Goal: Transaction & Acquisition: Purchase product/service

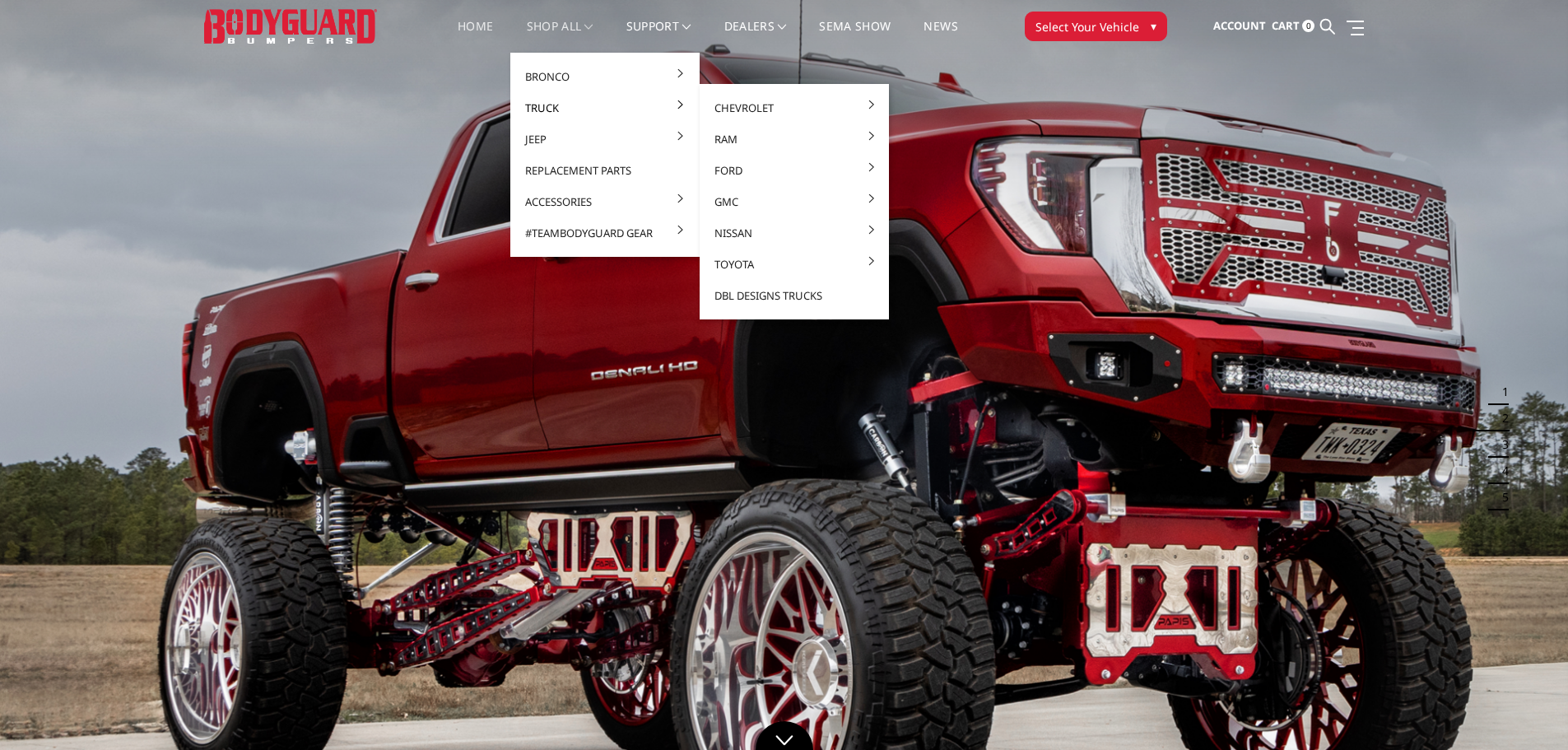
click at [558, 107] on link "Truck" at bounding box center [605, 107] width 176 height 31
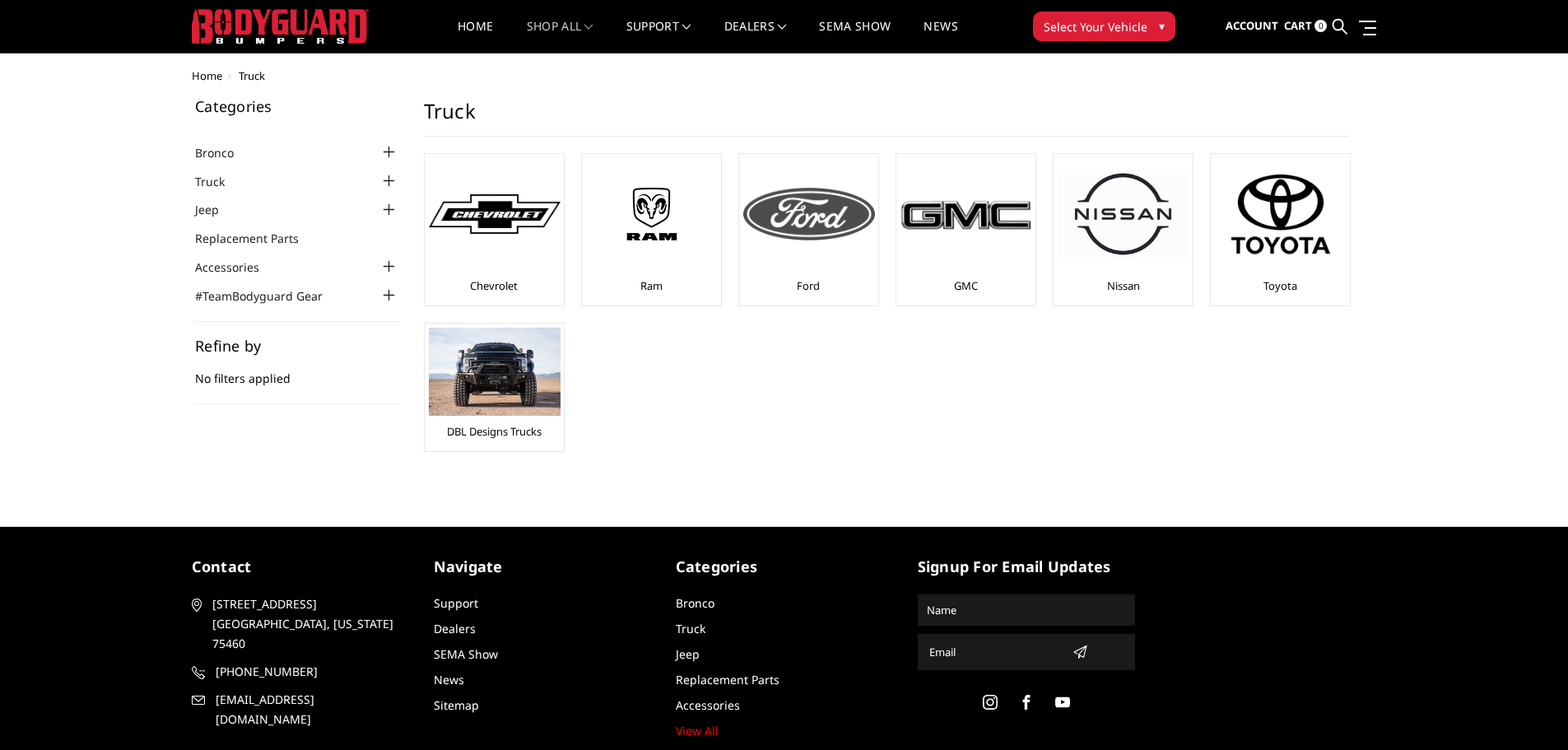
click at [793, 218] on img at bounding box center [809, 214] width 131 height 53
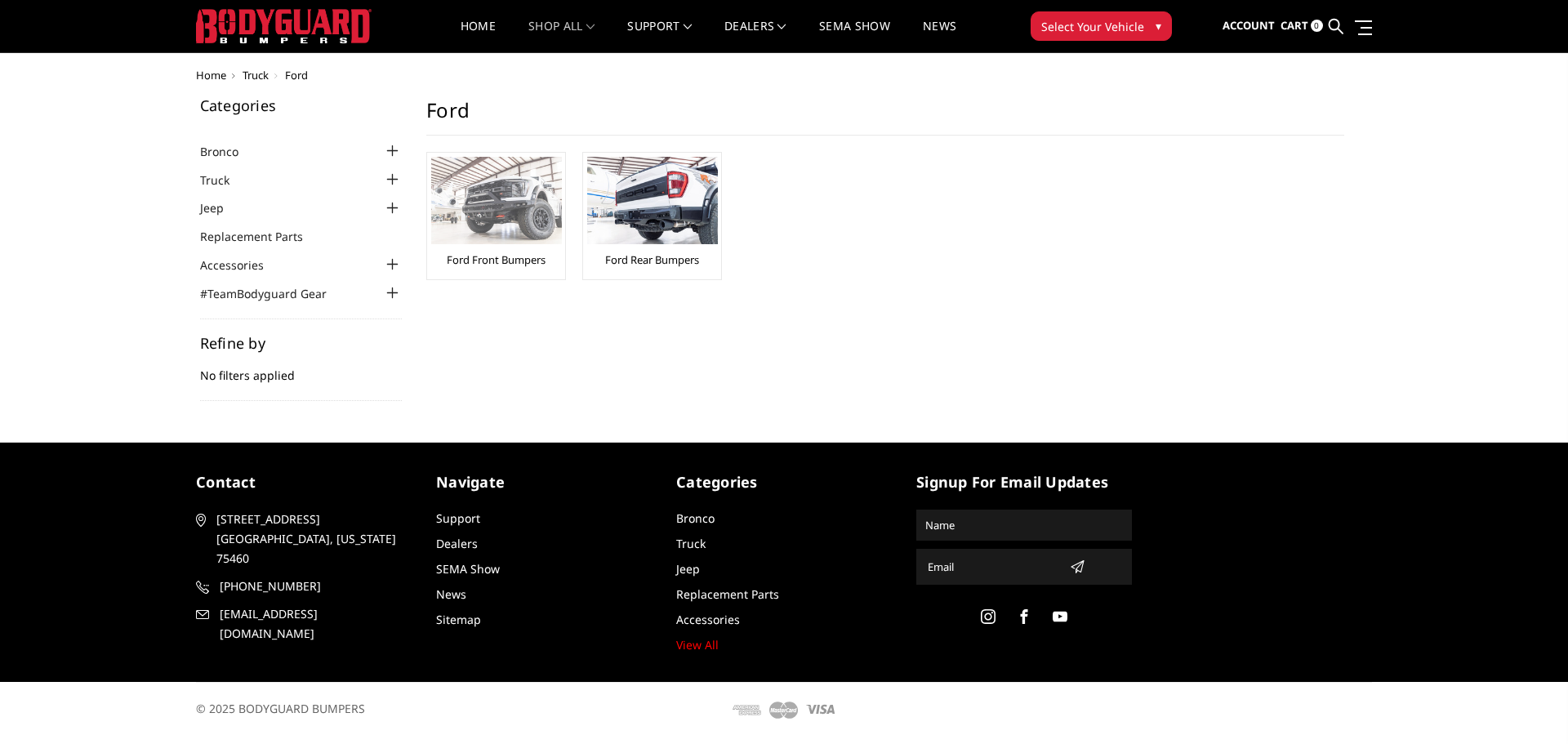
click at [519, 256] on link "Ford Front Bumpers" at bounding box center [496, 260] width 99 height 14
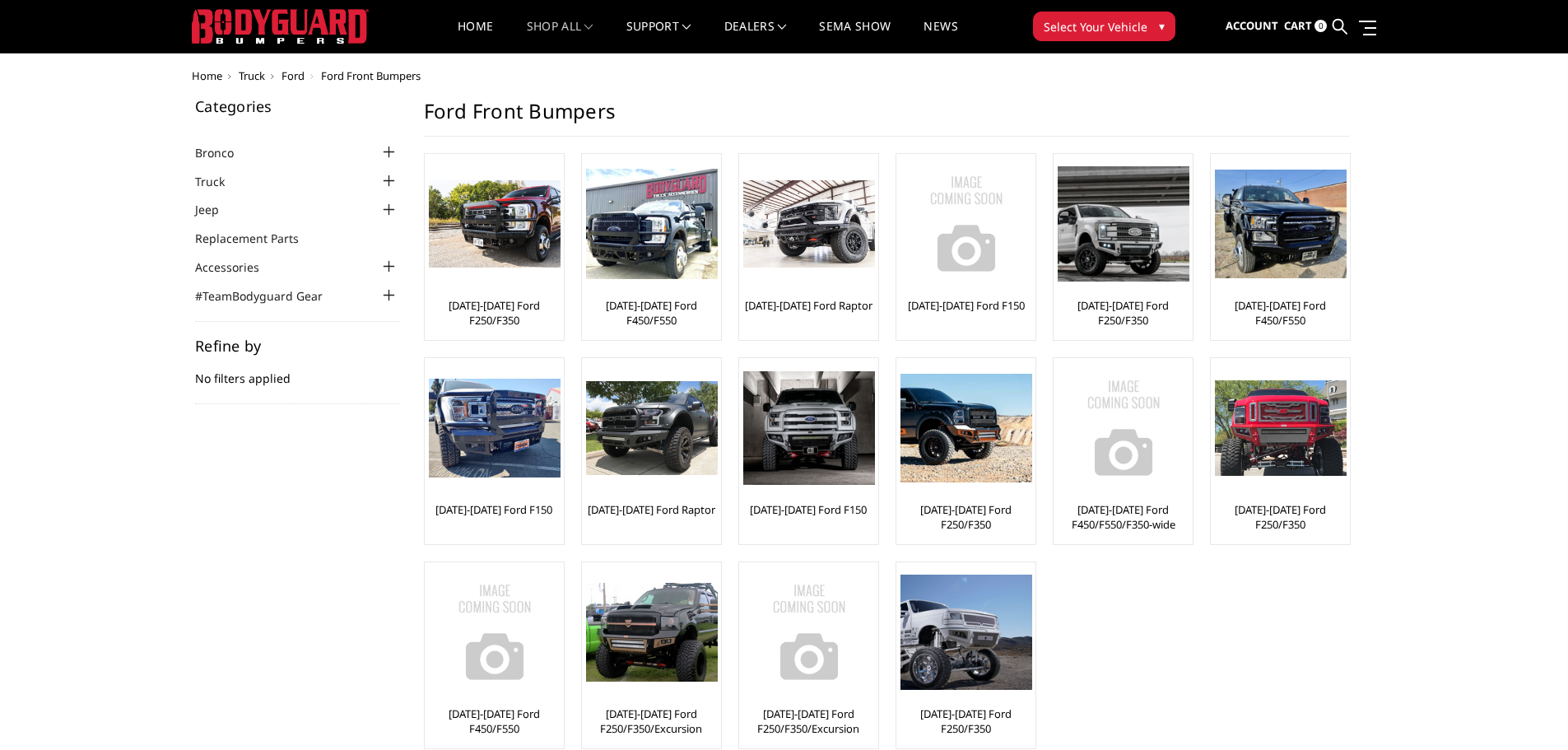
click at [385, 183] on div at bounding box center [390, 181] width 20 height 20
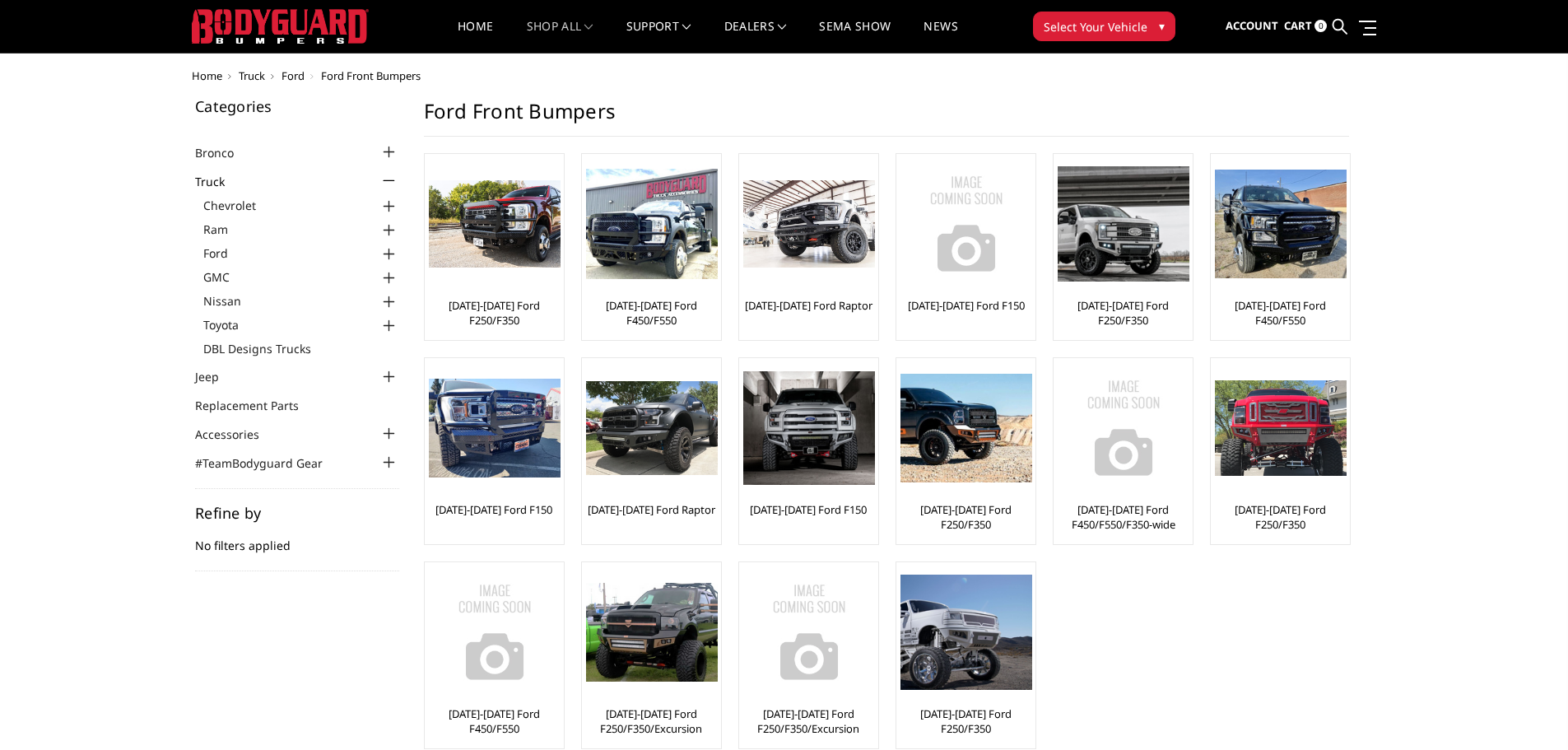
click at [389, 257] on div at bounding box center [390, 254] width 20 height 20
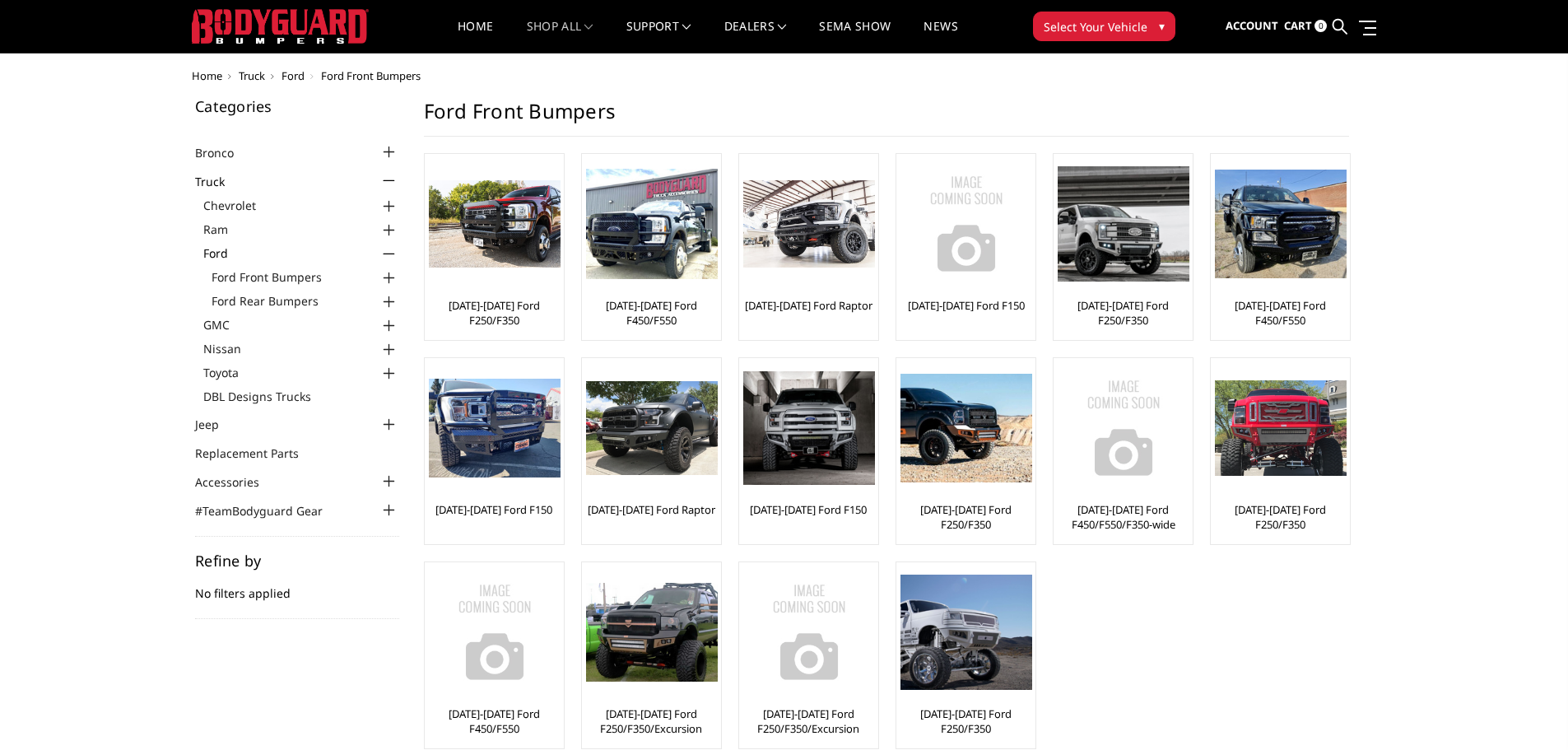
click at [386, 280] on div at bounding box center [390, 278] width 20 height 20
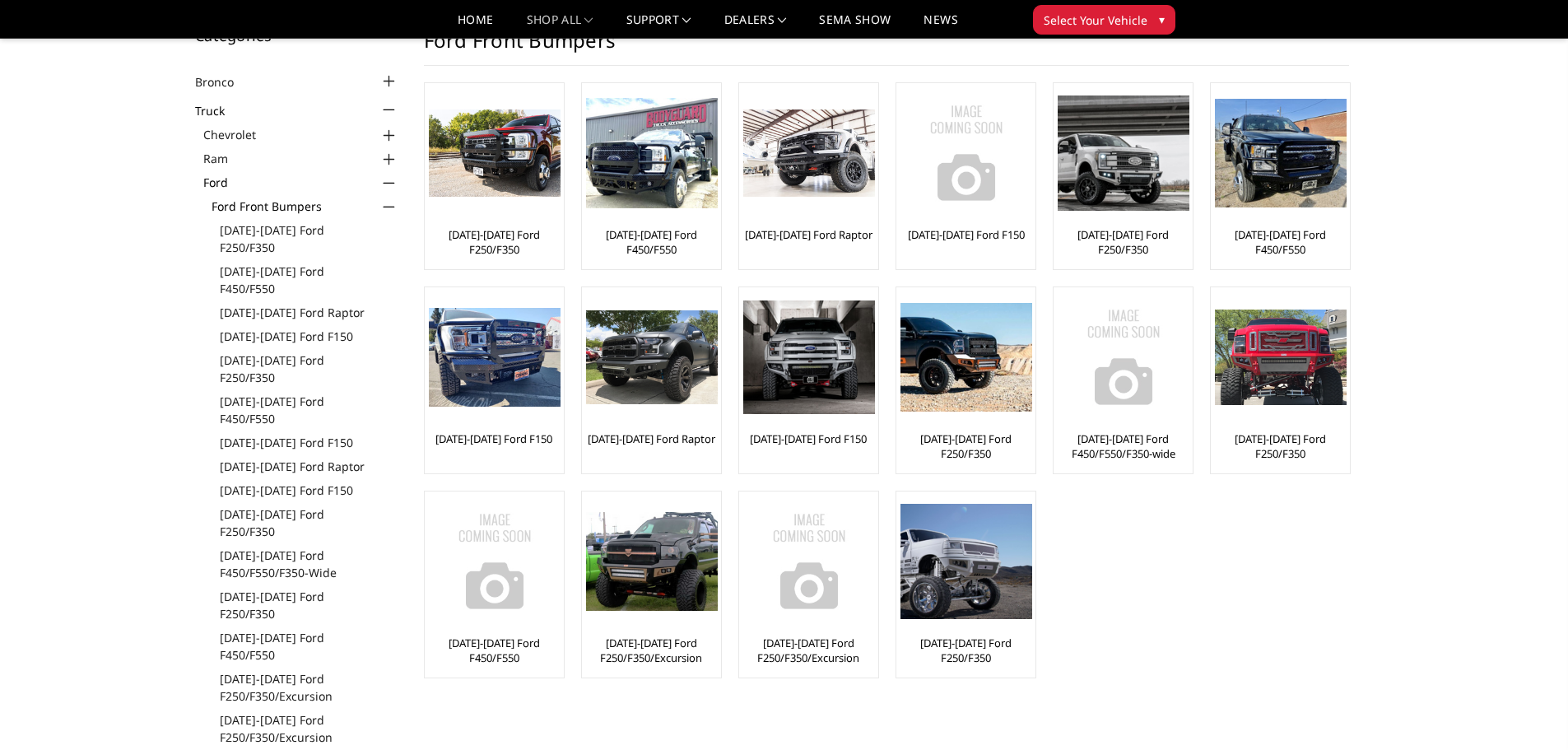
scroll to position [83, 0]
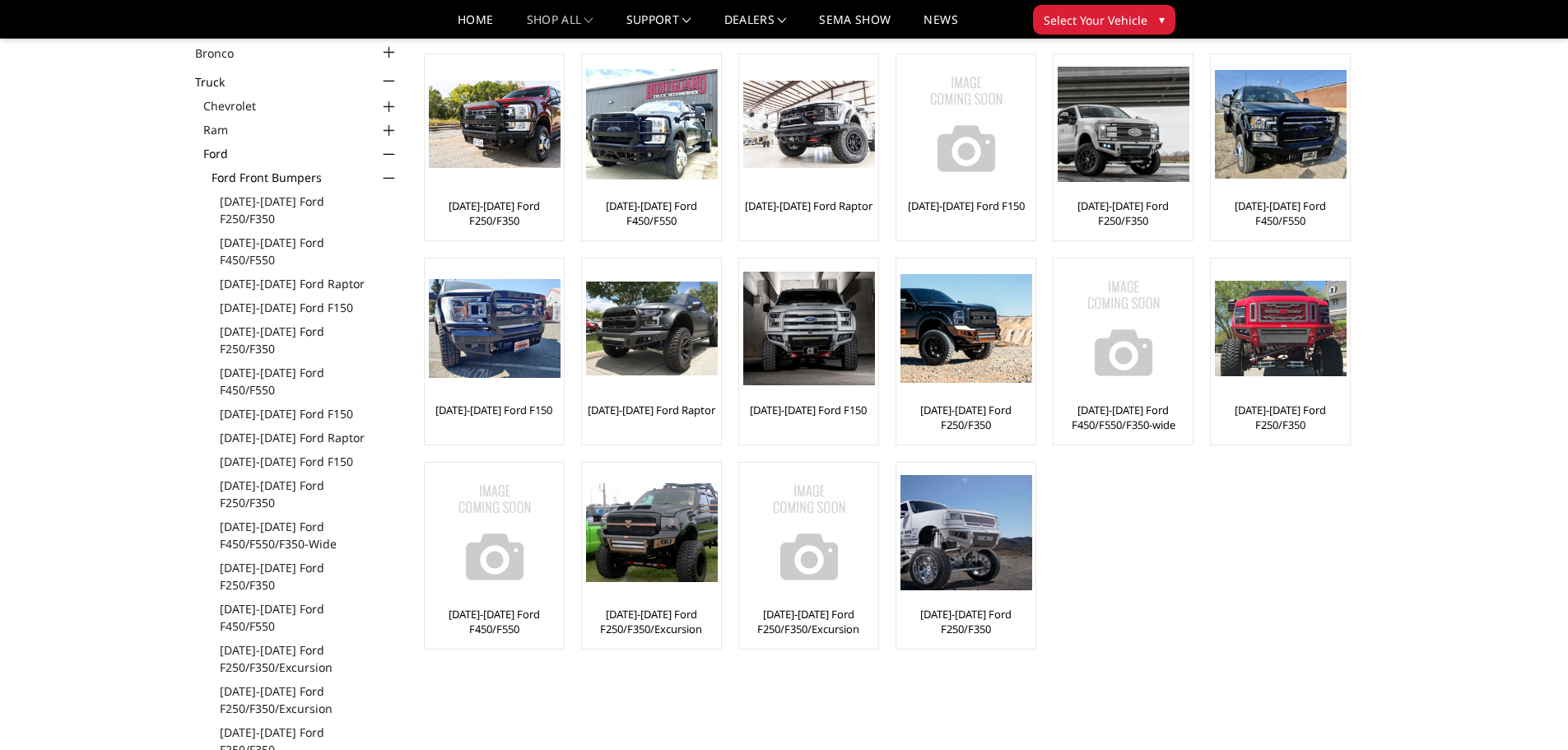
click at [1107, 18] on span "Select Your Vehicle" at bounding box center [1095, 20] width 103 height 17
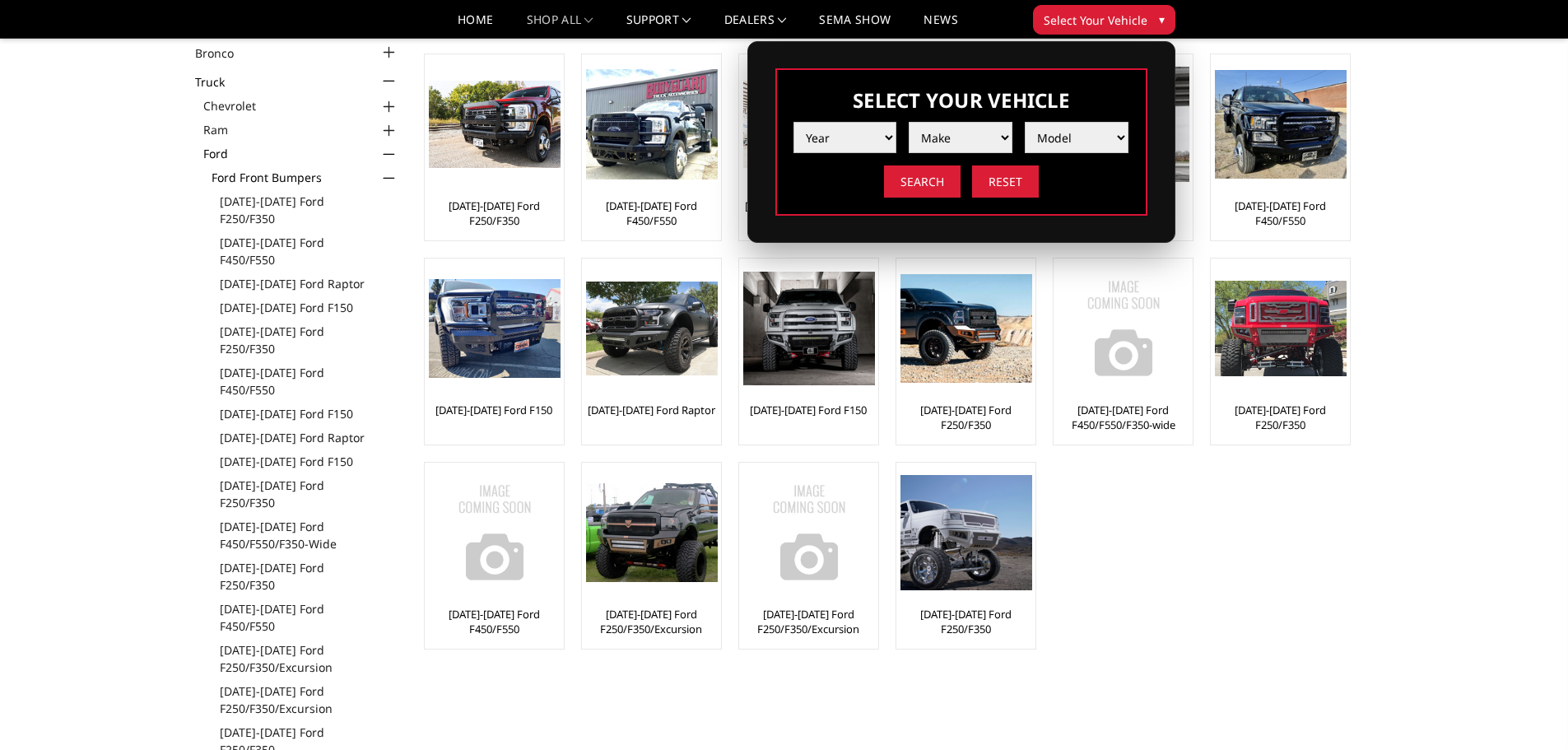
click at [889, 136] on select "Year 2025 2024 2023 2022 2021 2020 2019 2018 2017 2016 2015 2014 2013 2012 2011…" at bounding box center [845, 137] width 103 height 31
select select "yr_2024"
click at [793, 121] on select "Year 2025 2024 2023 2022 2021 2020 2019 2018 2017 2016 2015 2014 2013 2012 2011…" at bounding box center [845, 137] width 103 height 31
click at [952, 135] on select "Make Chevrolet Ford GMC Ram Toyota" at bounding box center [960, 137] width 103 height 31
select select "mk_ford"
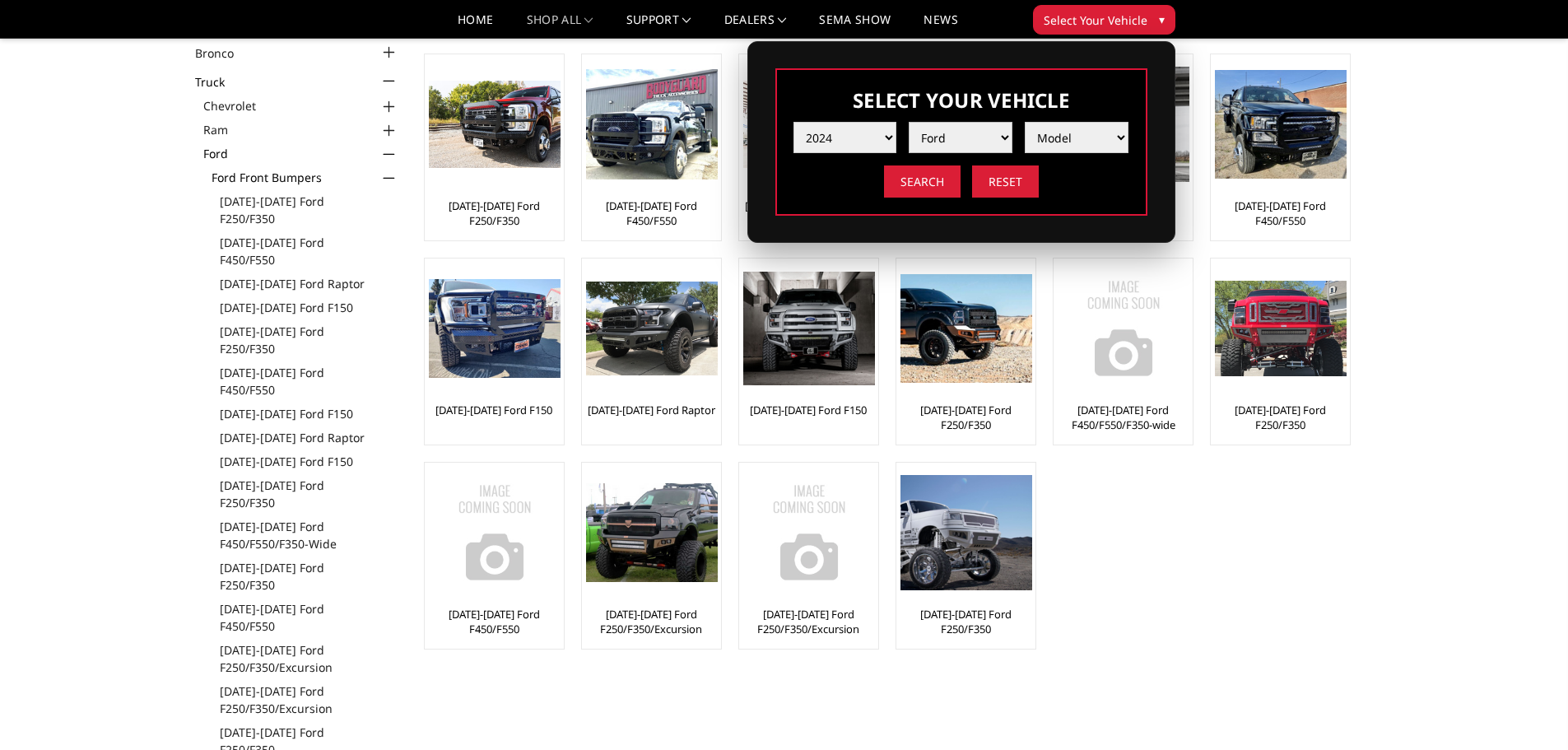
click at [909, 121] on select "Make Chevrolet Ford GMC Ram Toyota" at bounding box center [960, 137] width 103 height 31
click at [1052, 131] on select "Model F150 F150 Raptor F250 / F350 F450 F550" at bounding box center [1076, 137] width 103 height 31
click at [1276, 558] on ul "2023-2025 Ford F250/F350 2023-2025 Ford F450/F550 2021-2025 Ford Raptor 2024-20…" at bounding box center [886, 359] width 958 height 612
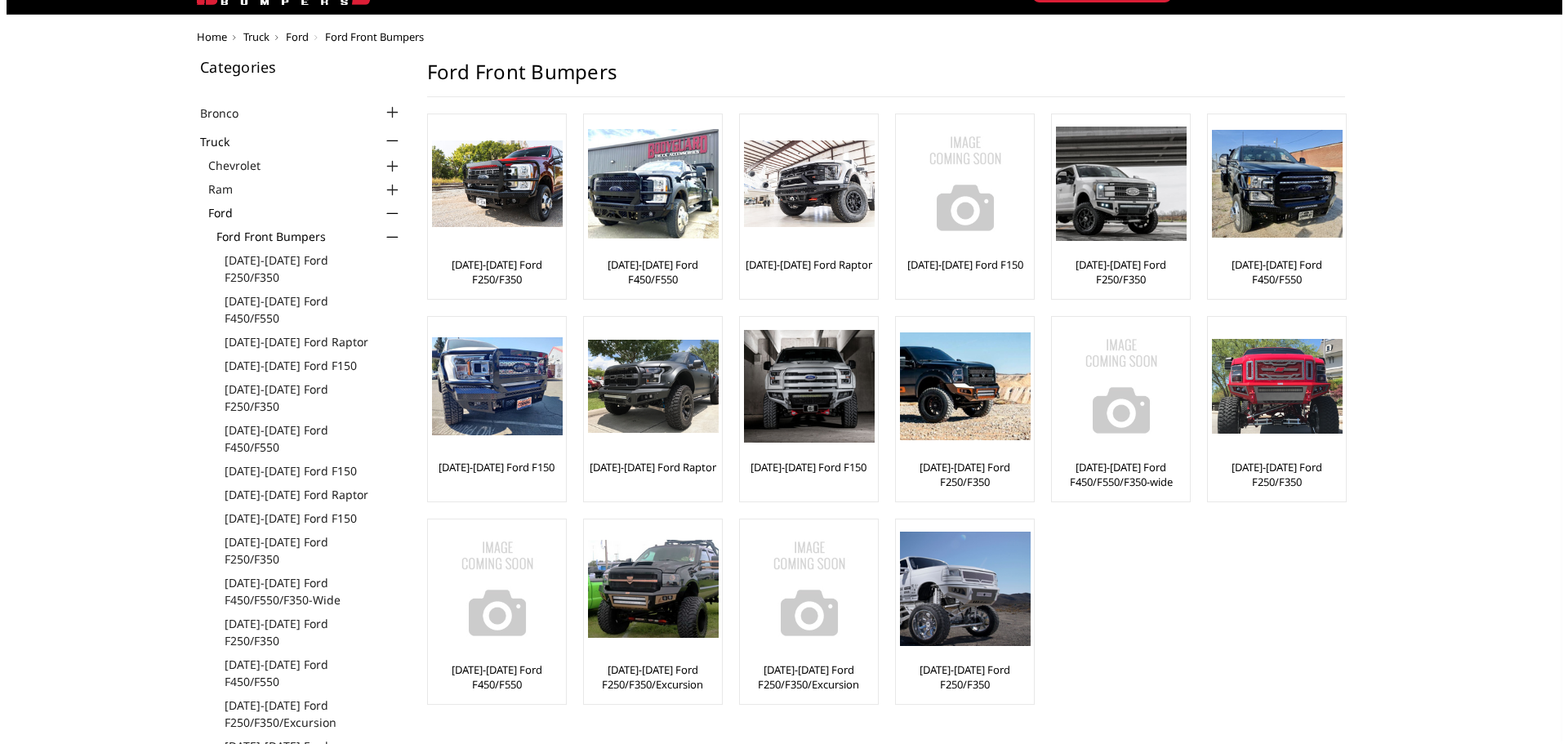
scroll to position [0, 0]
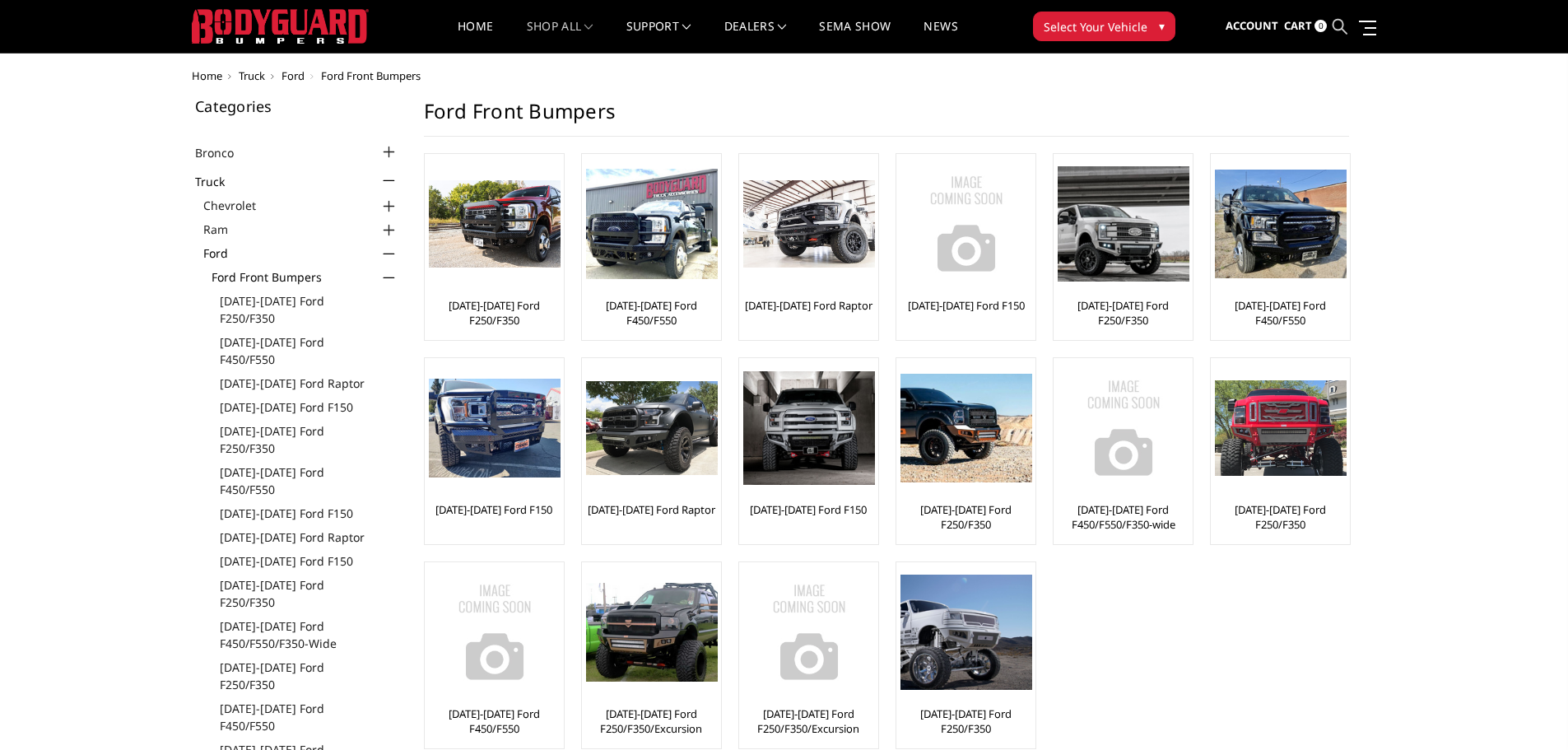
click at [1344, 25] on icon at bounding box center [1340, 26] width 14 height 14
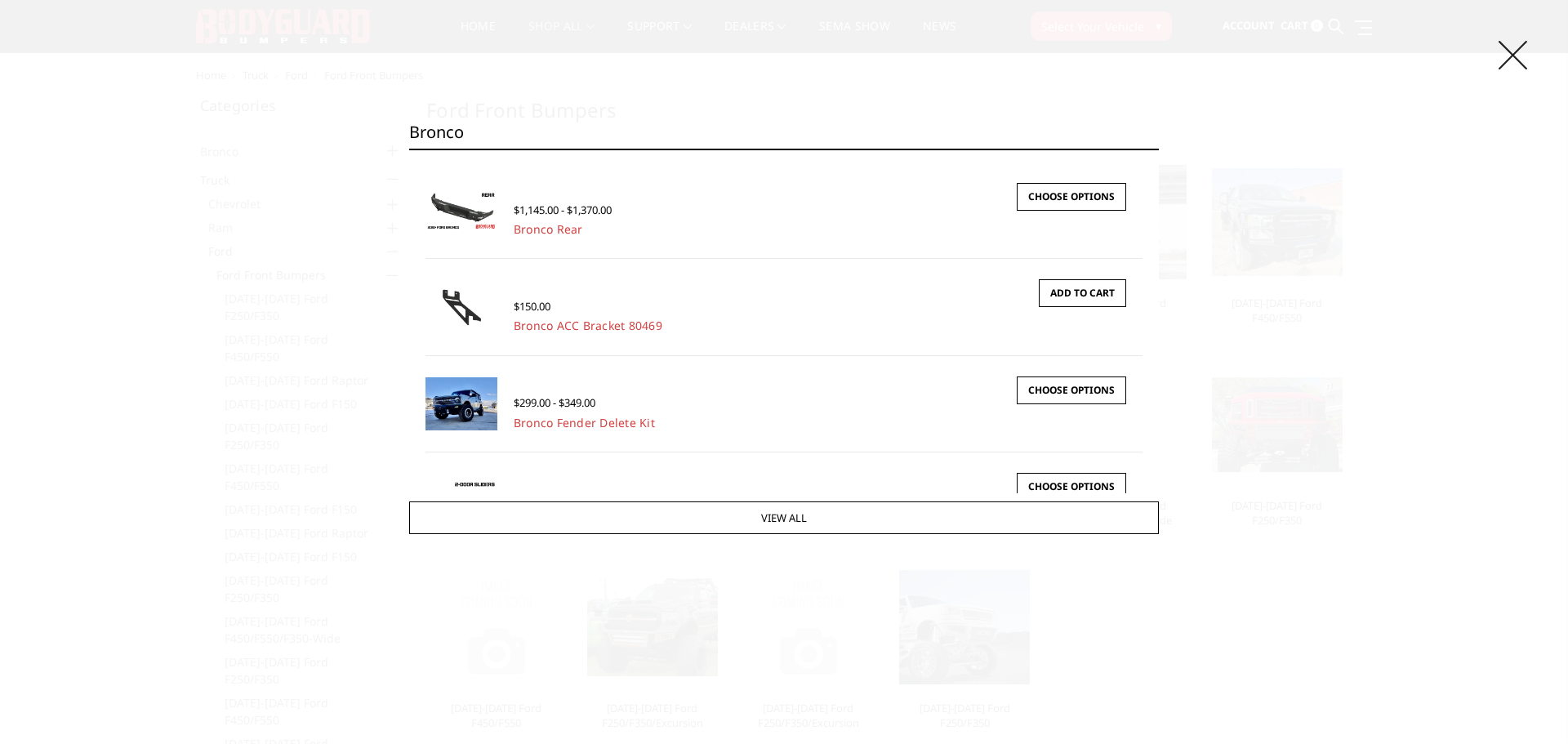
type input "bronco"
click at [1512, 54] on icon at bounding box center [1513, 55] width 29 height 29
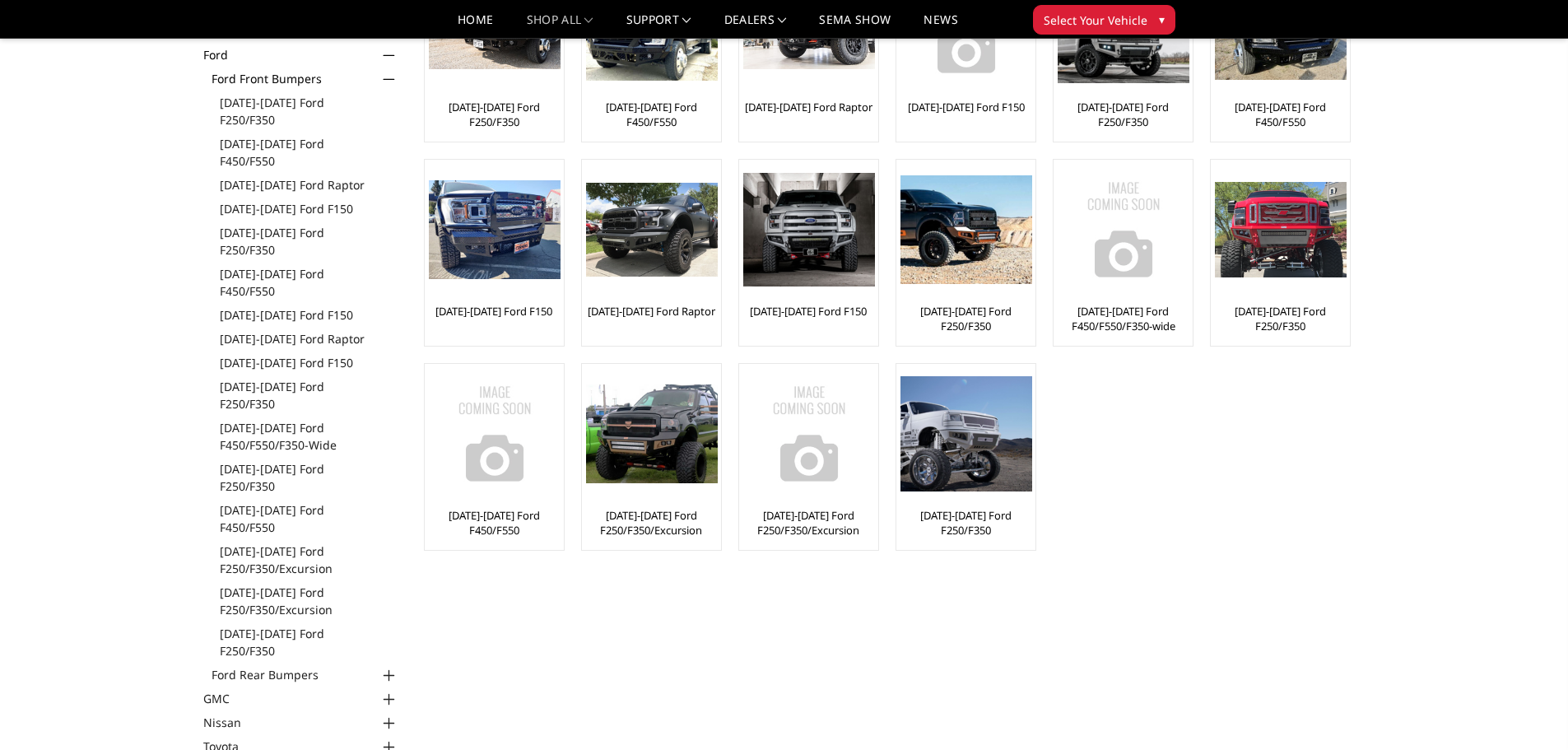
scroll to position [247, 0]
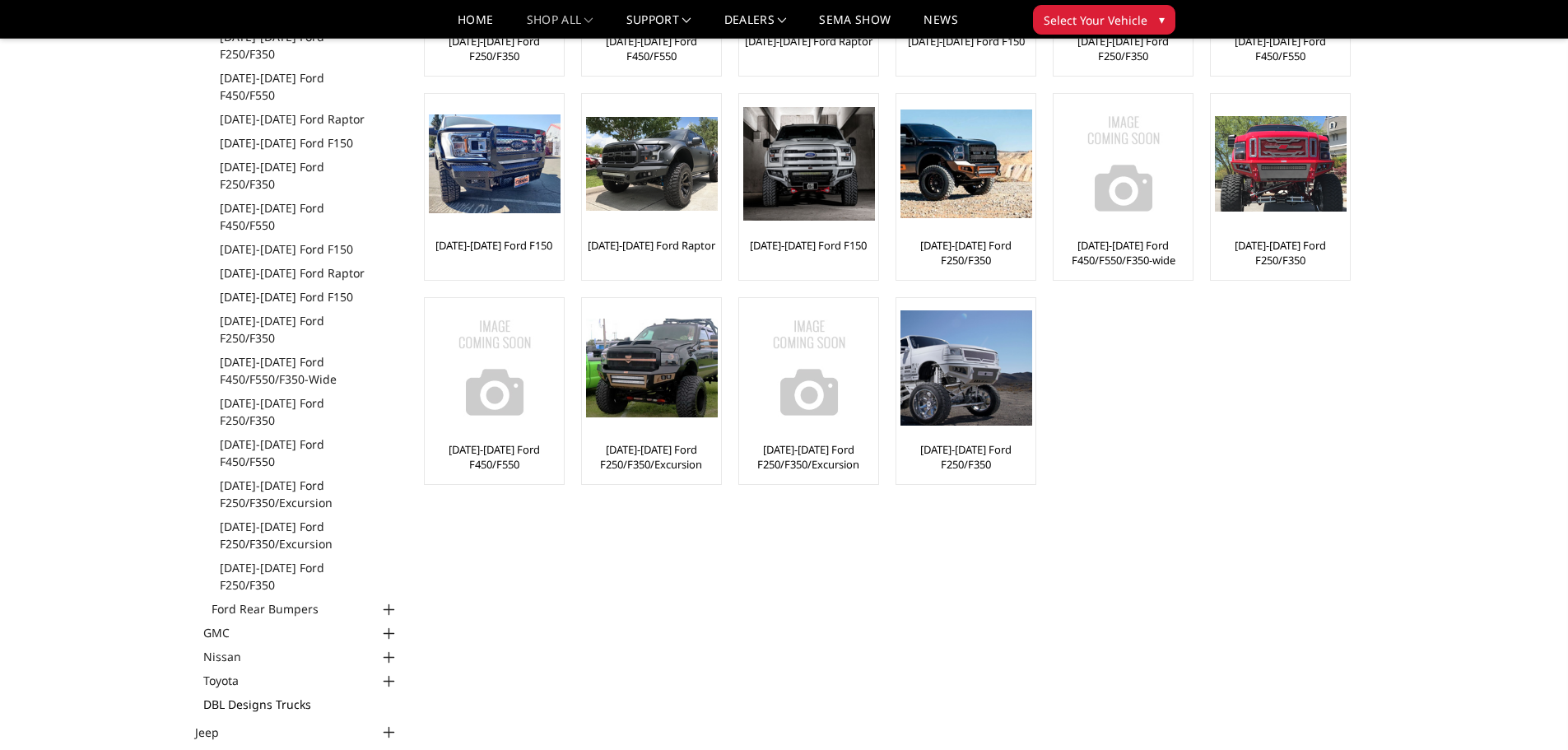
click at [292, 695] on link "DBL Designs Trucks" at bounding box center [301, 703] width 196 height 17
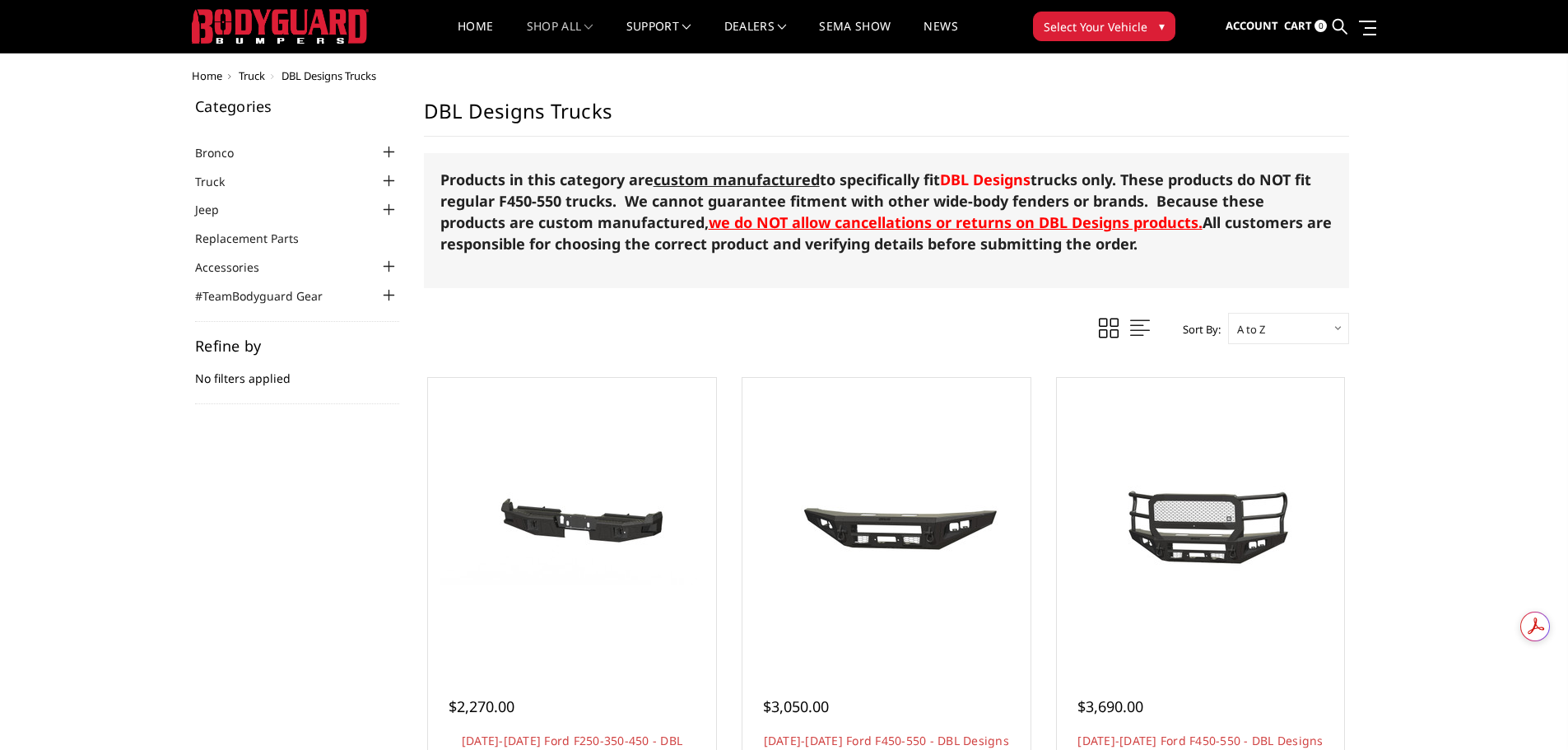
click at [394, 209] on div at bounding box center [390, 210] width 20 height 20
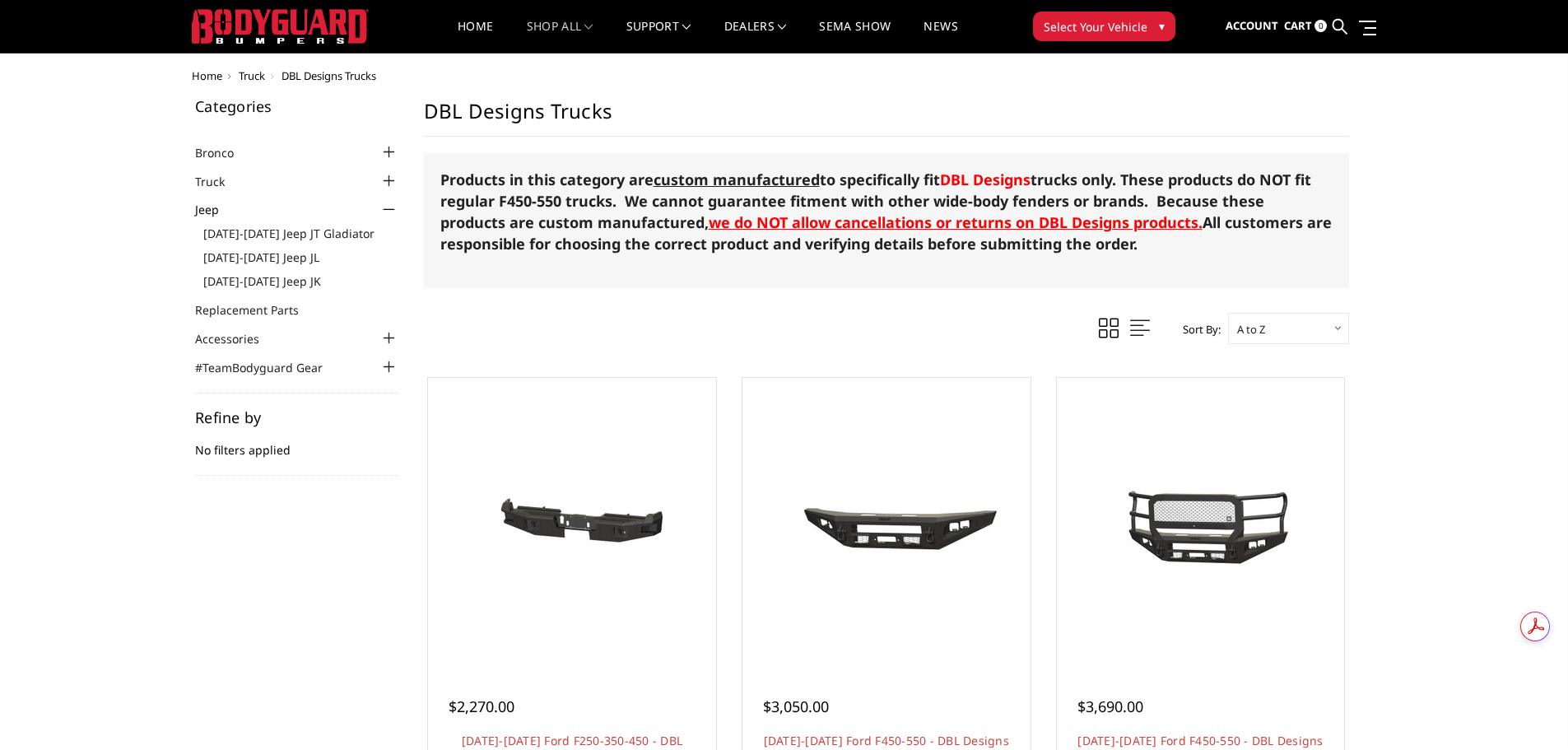
click at [394, 209] on div at bounding box center [390, 210] width 20 height 20
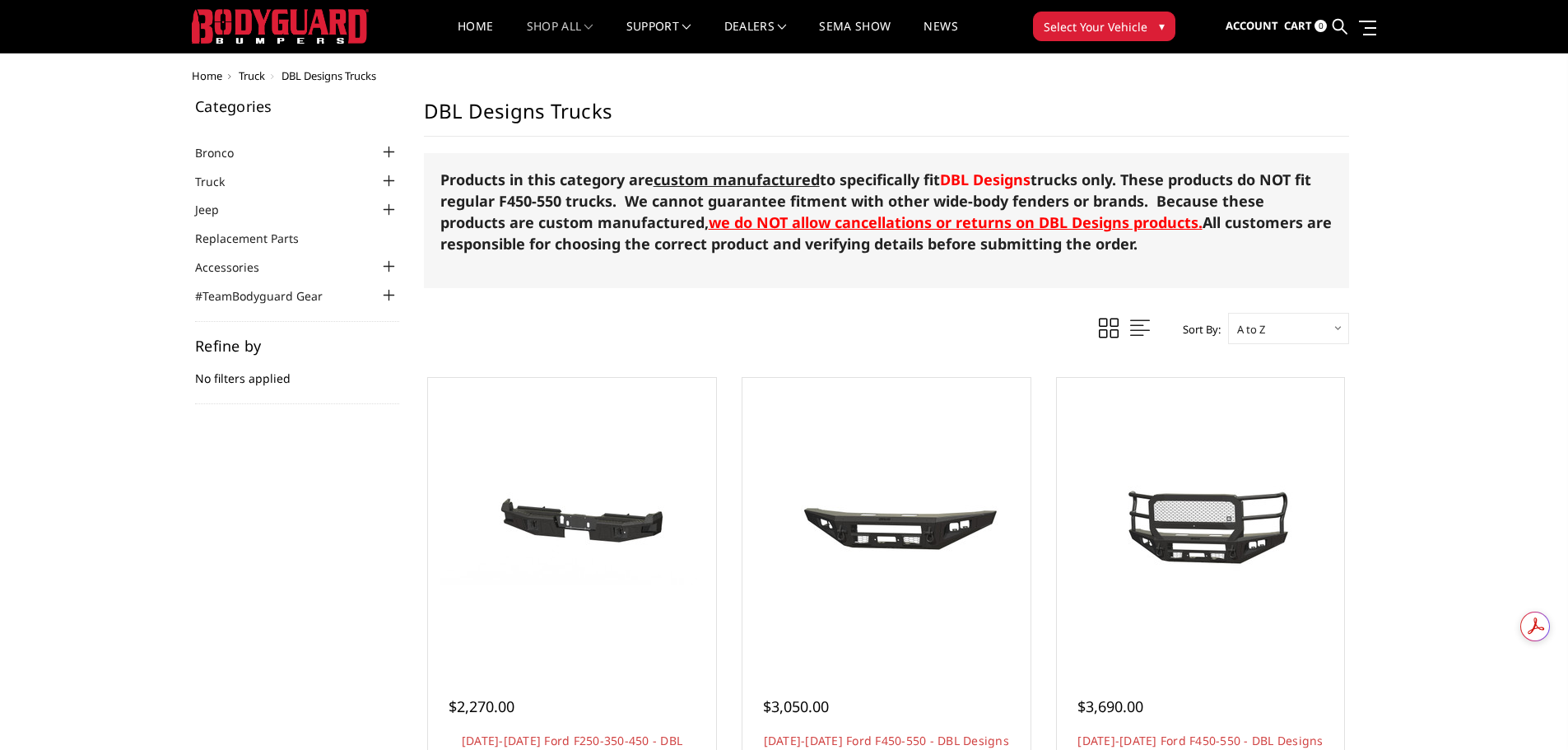
click at [385, 181] on div at bounding box center [390, 181] width 20 height 20
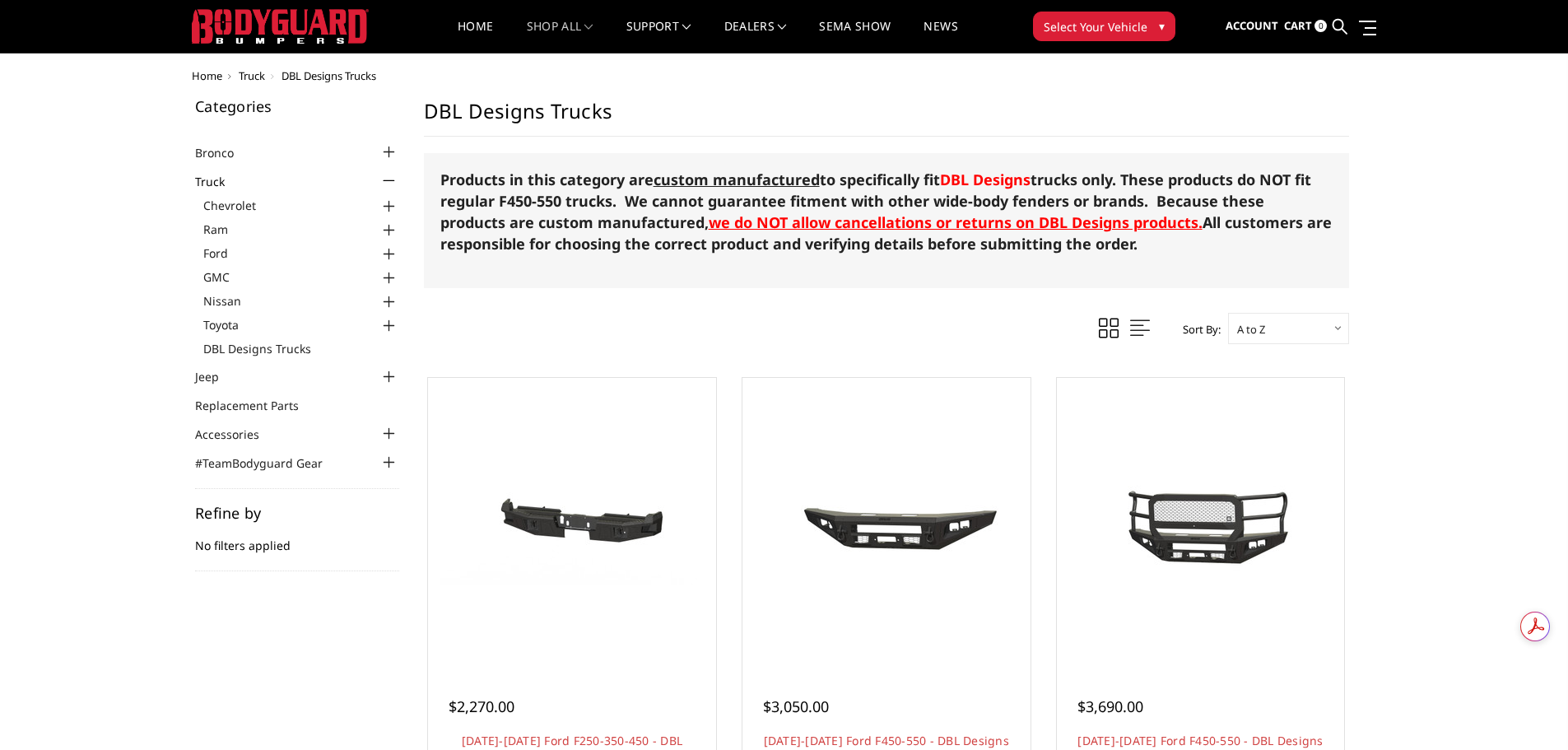
click at [385, 181] on div at bounding box center [390, 181] width 20 height 20
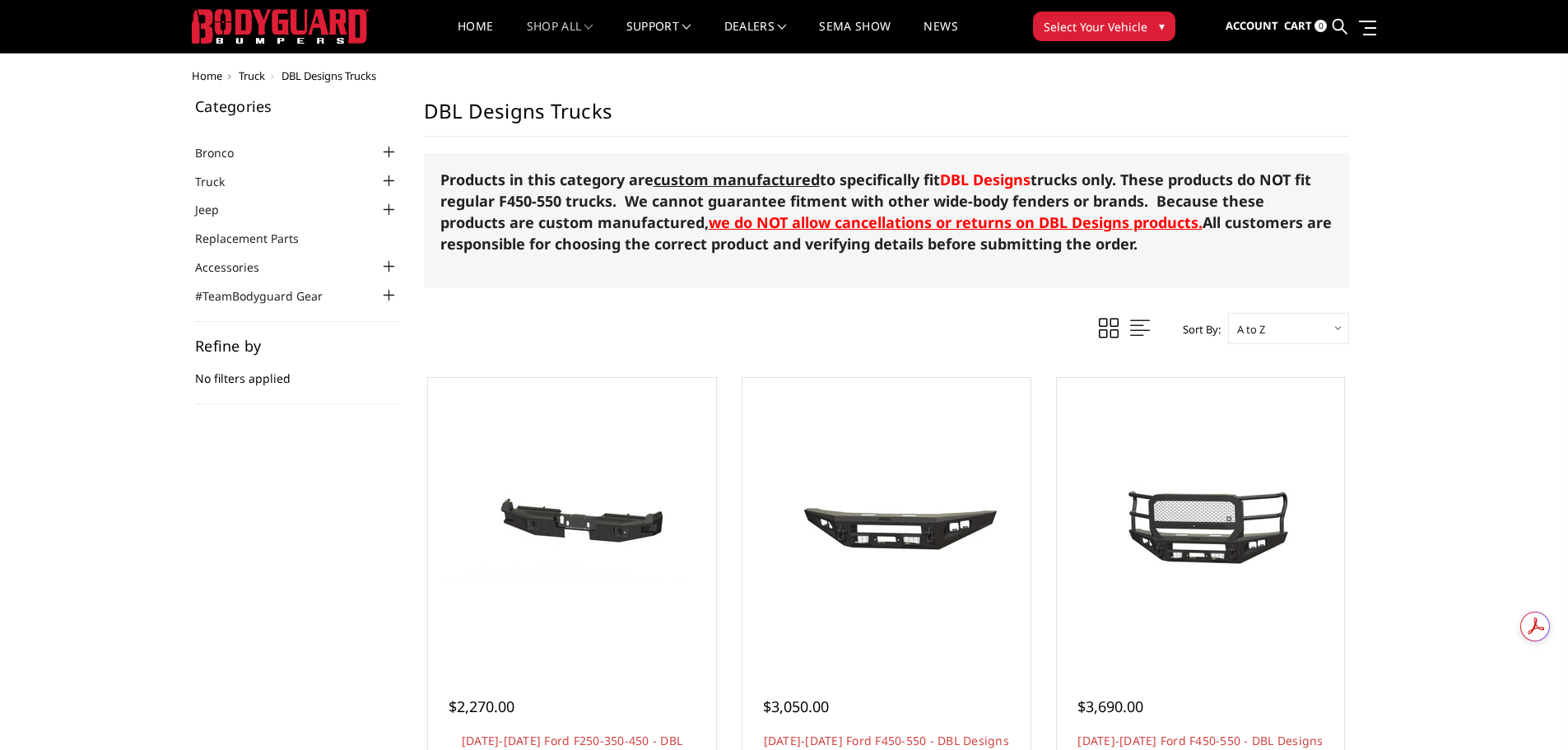
click at [389, 150] on div at bounding box center [390, 152] width 20 height 20
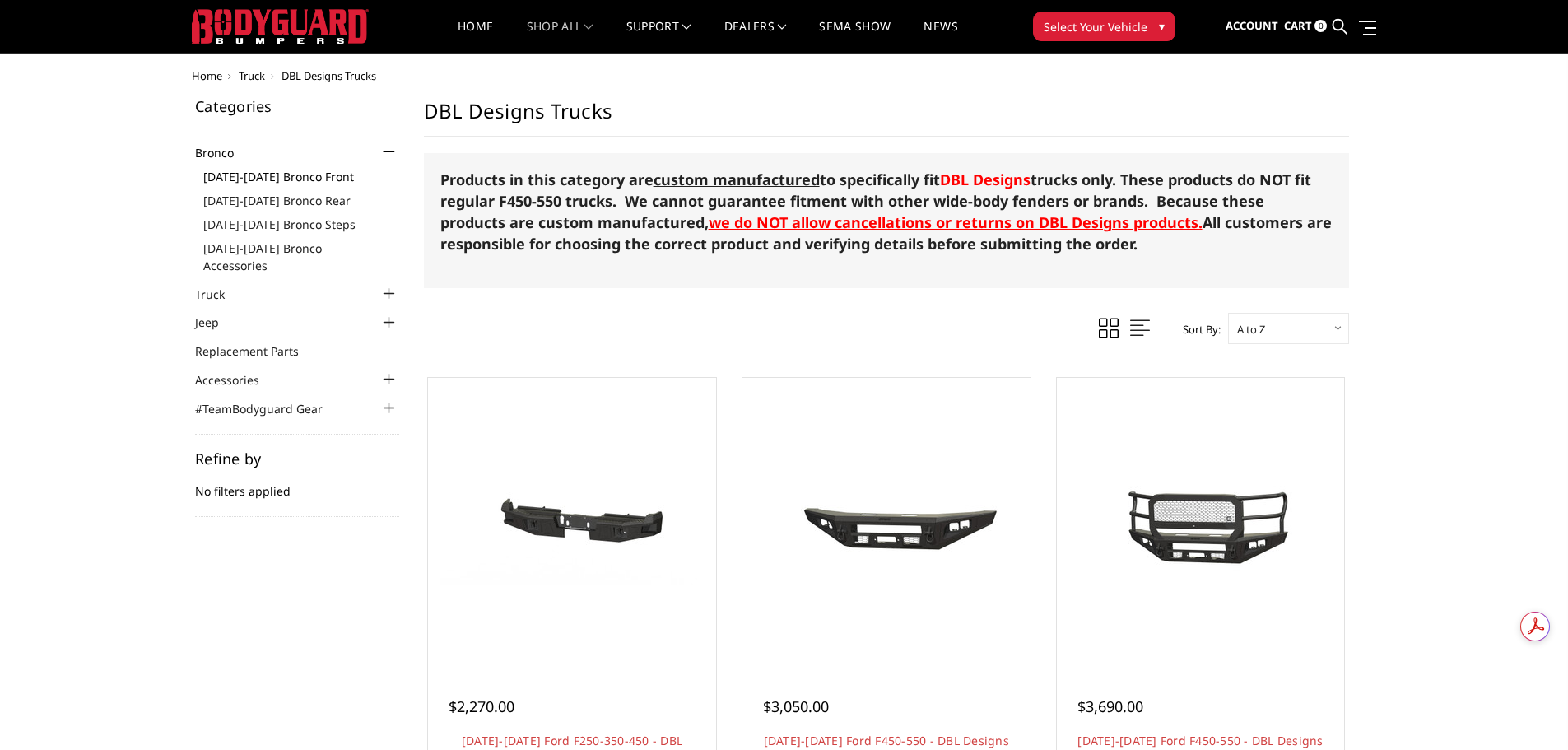
click at [318, 178] on link "[DATE]-[DATE] Bronco Front" at bounding box center [301, 176] width 196 height 17
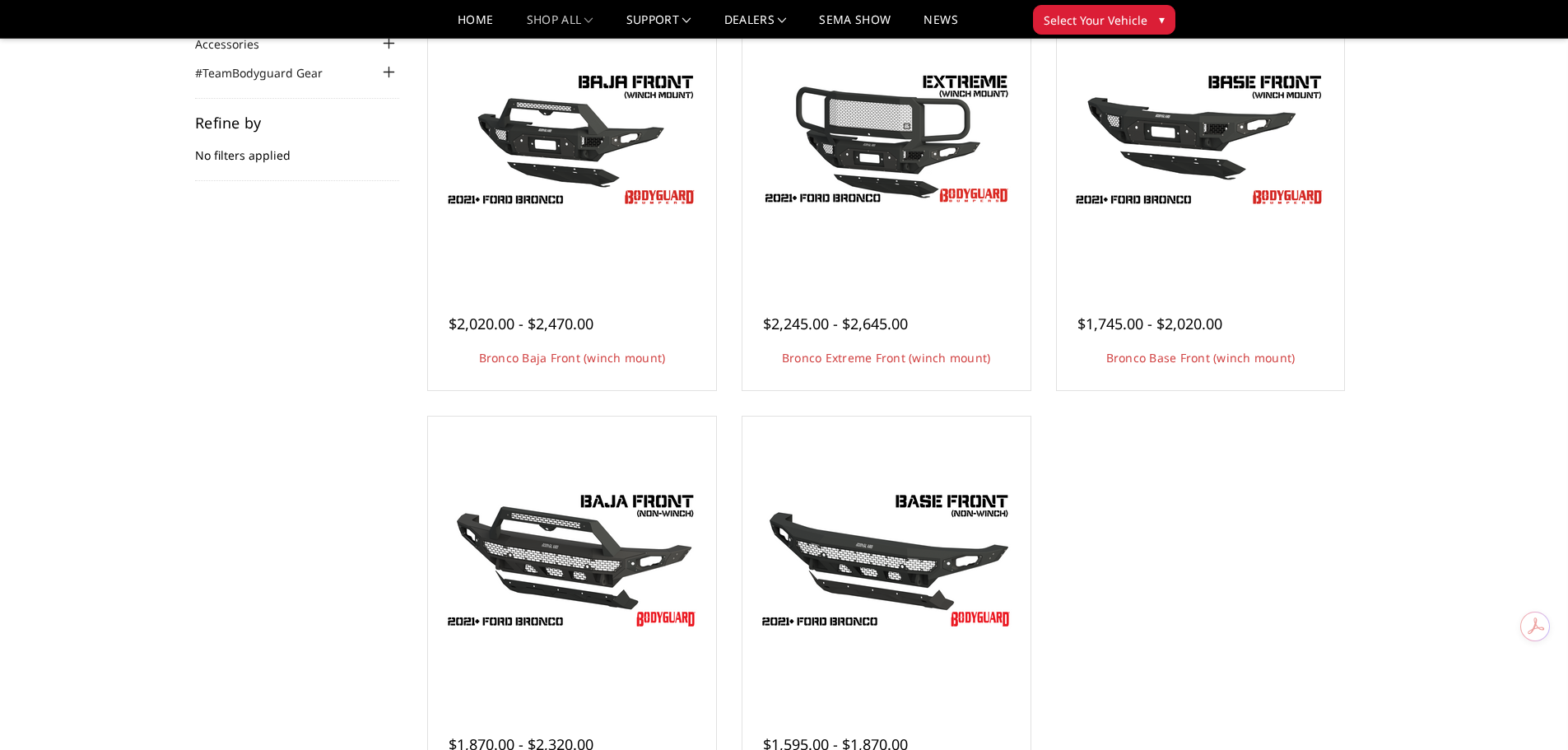
scroll to position [165, 0]
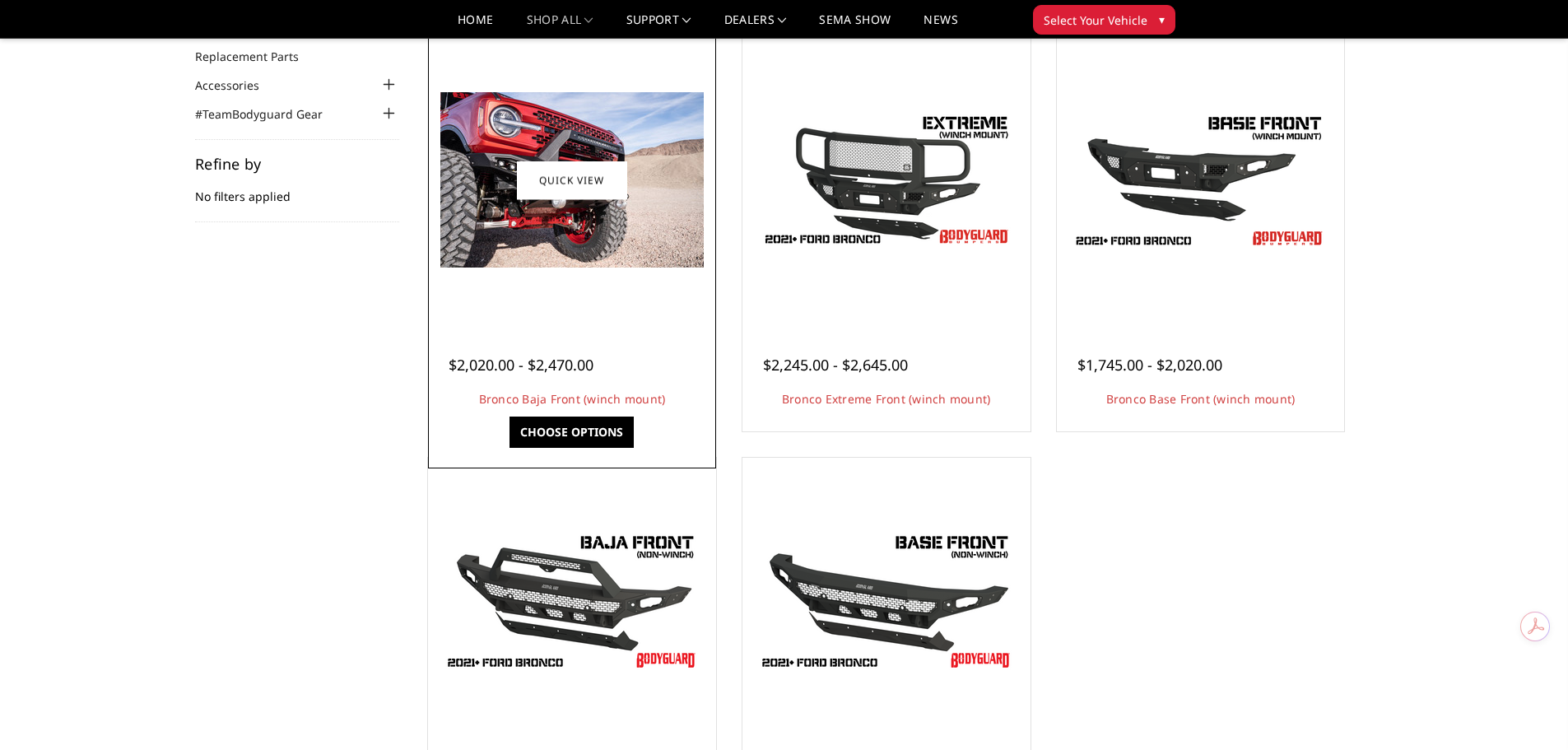
click at [538, 300] on div at bounding box center [571, 180] width 280 height 280
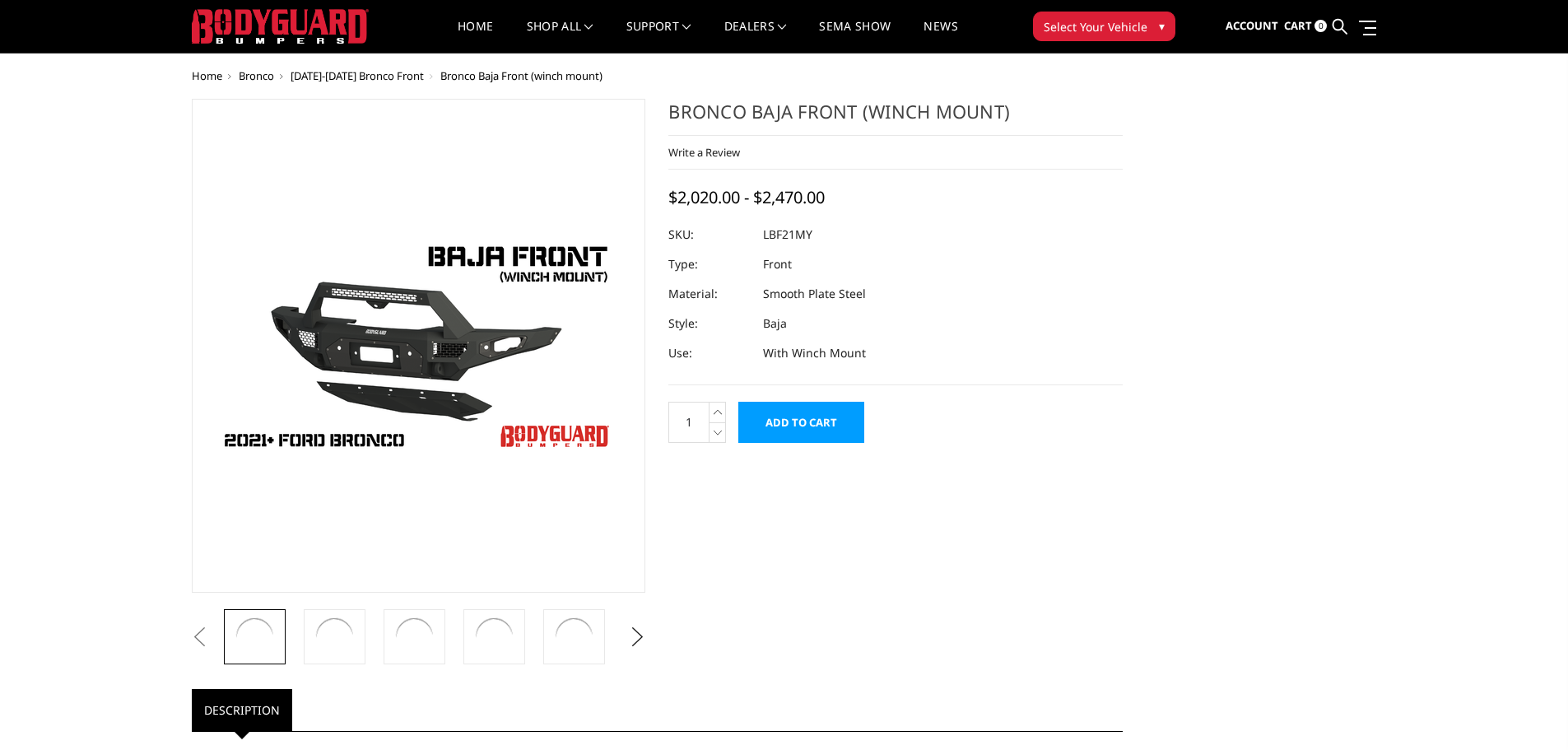
click at [582, 186] on figure at bounding box center [418, 345] width 454 height 494
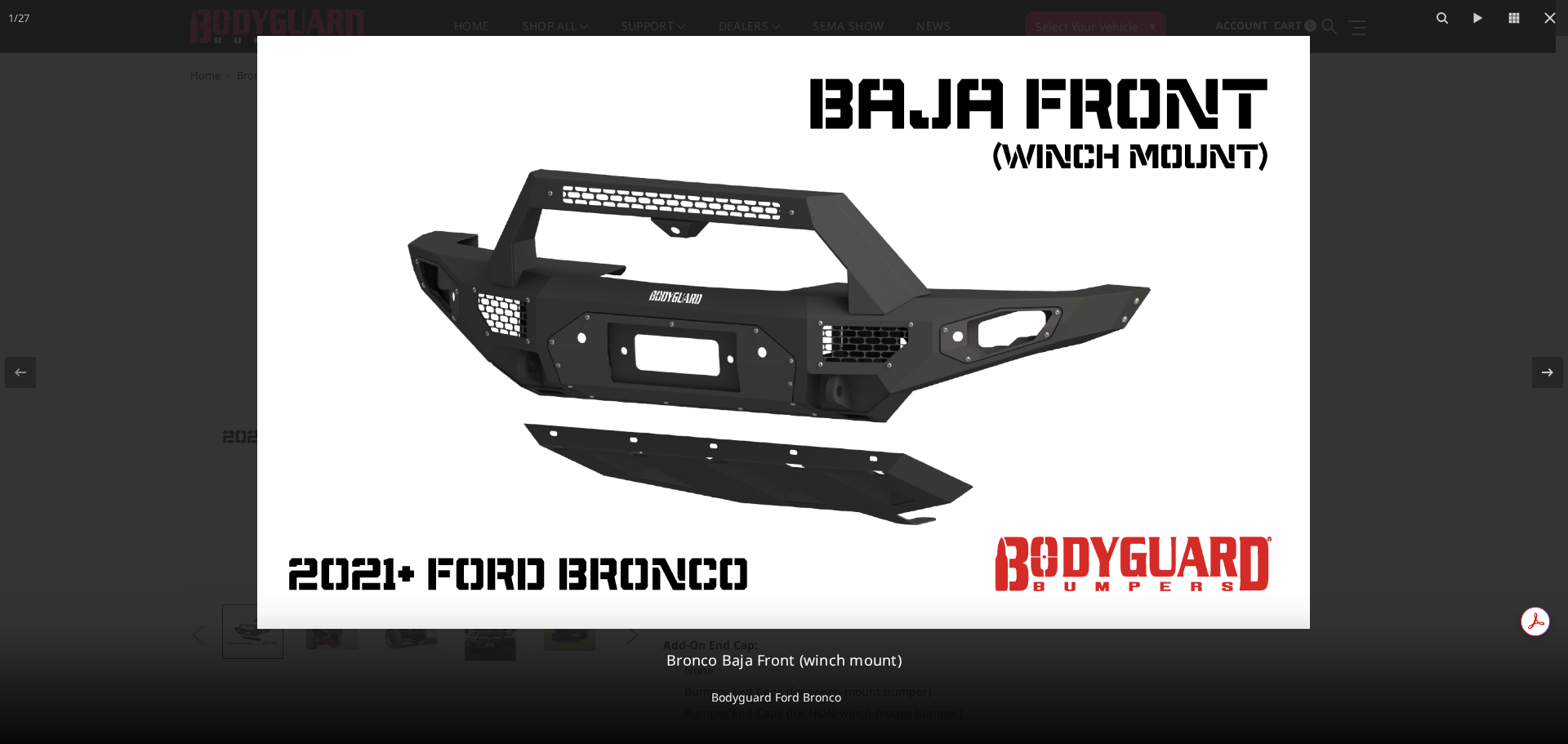
click at [1337, 212] on div at bounding box center [784, 372] width 1568 height 744
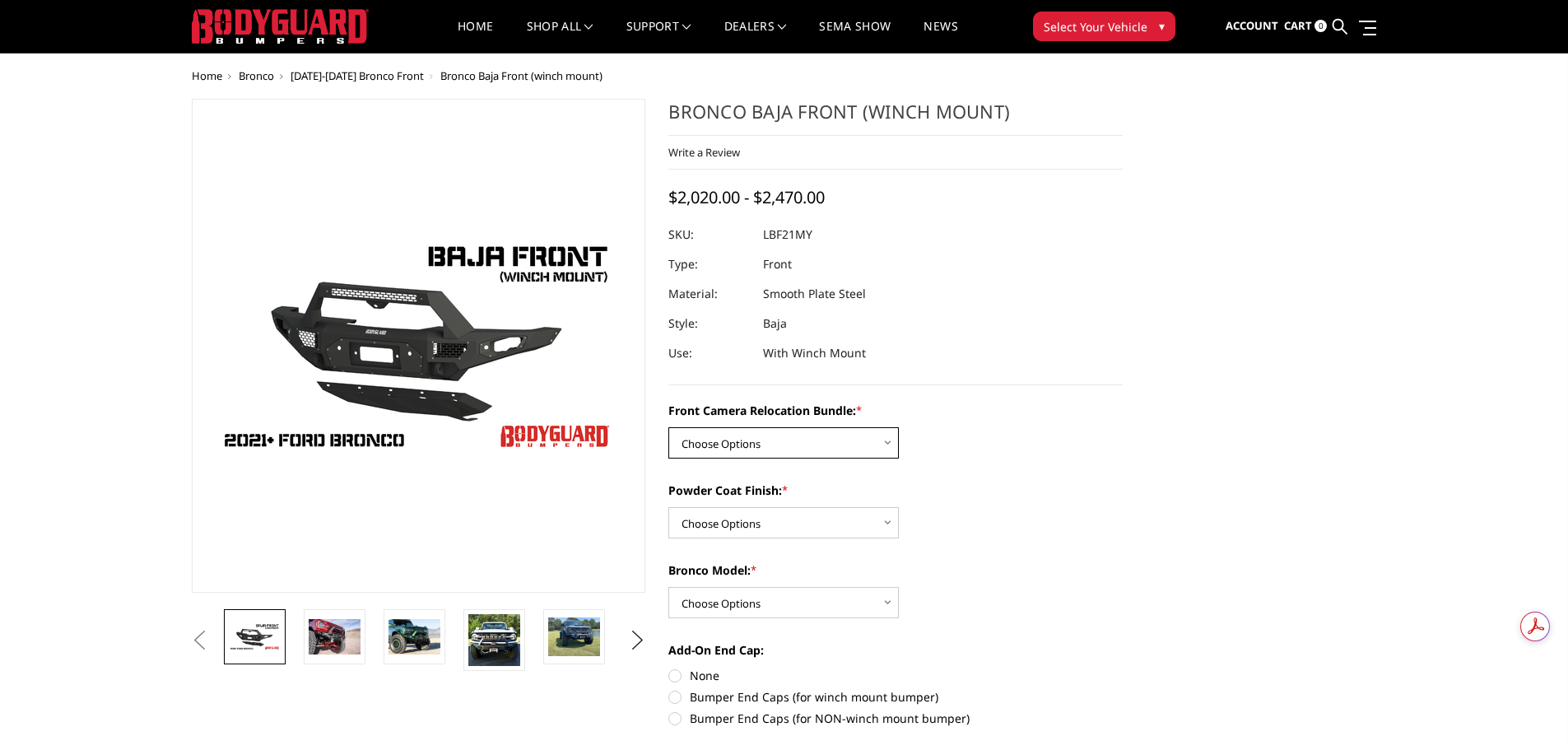
click at [891, 450] on select "Choose Options Without Front Camera Relocation With Front Camera Relocation (Ha…" at bounding box center [784, 442] width 230 height 31
select select "4016"
click at [668, 427] on select "Choose Options Without Front Camera Relocation With Front Camera Relocation (Ha…" at bounding box center [784, 442] width 230 height 31
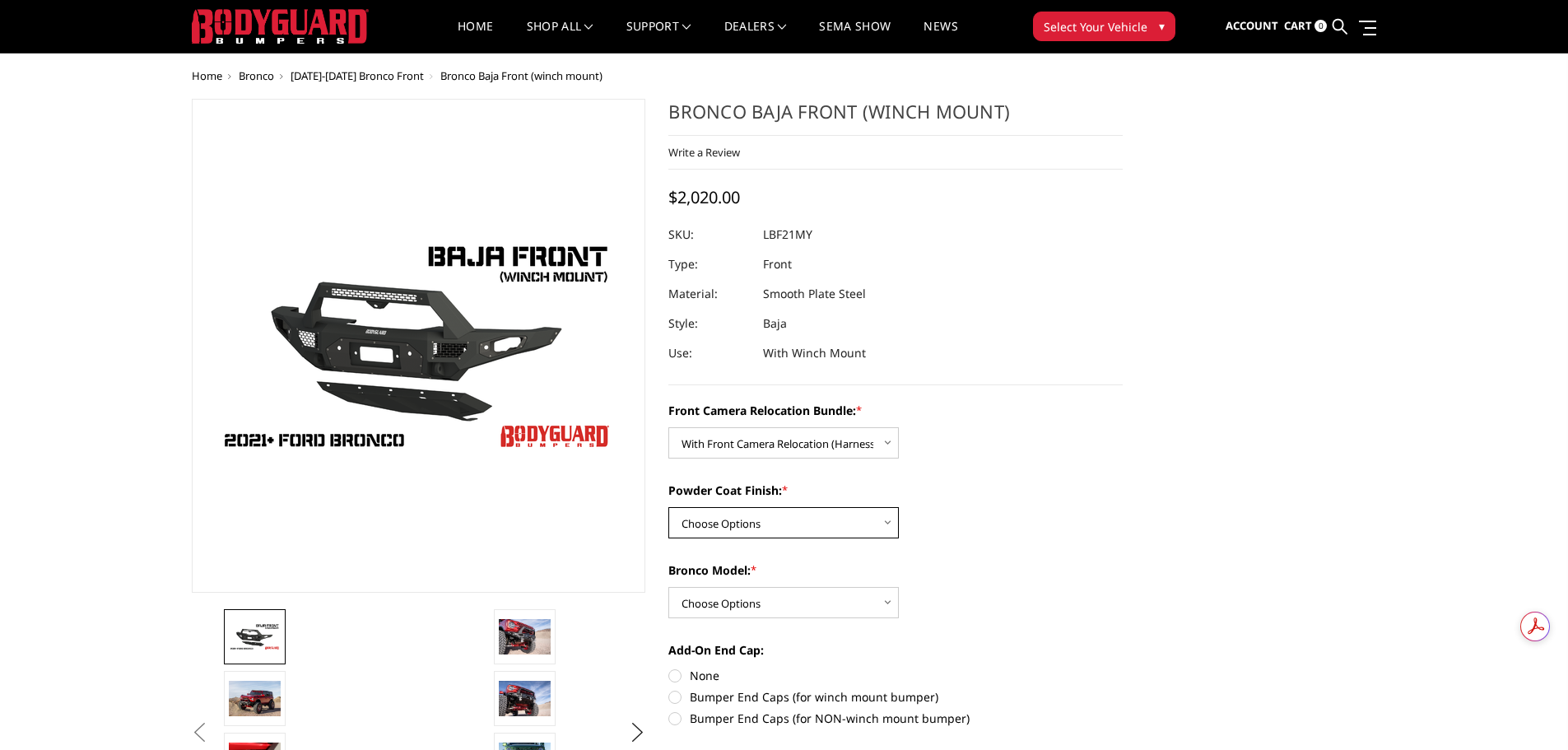
click at [892, 523] on select "Choose Options Textured Black Powder Coat Bare Metal" at bounding box center [784, 522] width 230 height 31
select select "4015"
click at [668, 507] on select "Choose Options Textured Black Powder Coat Bare Metal" at bounding box center [784, 522] width 230 height 31
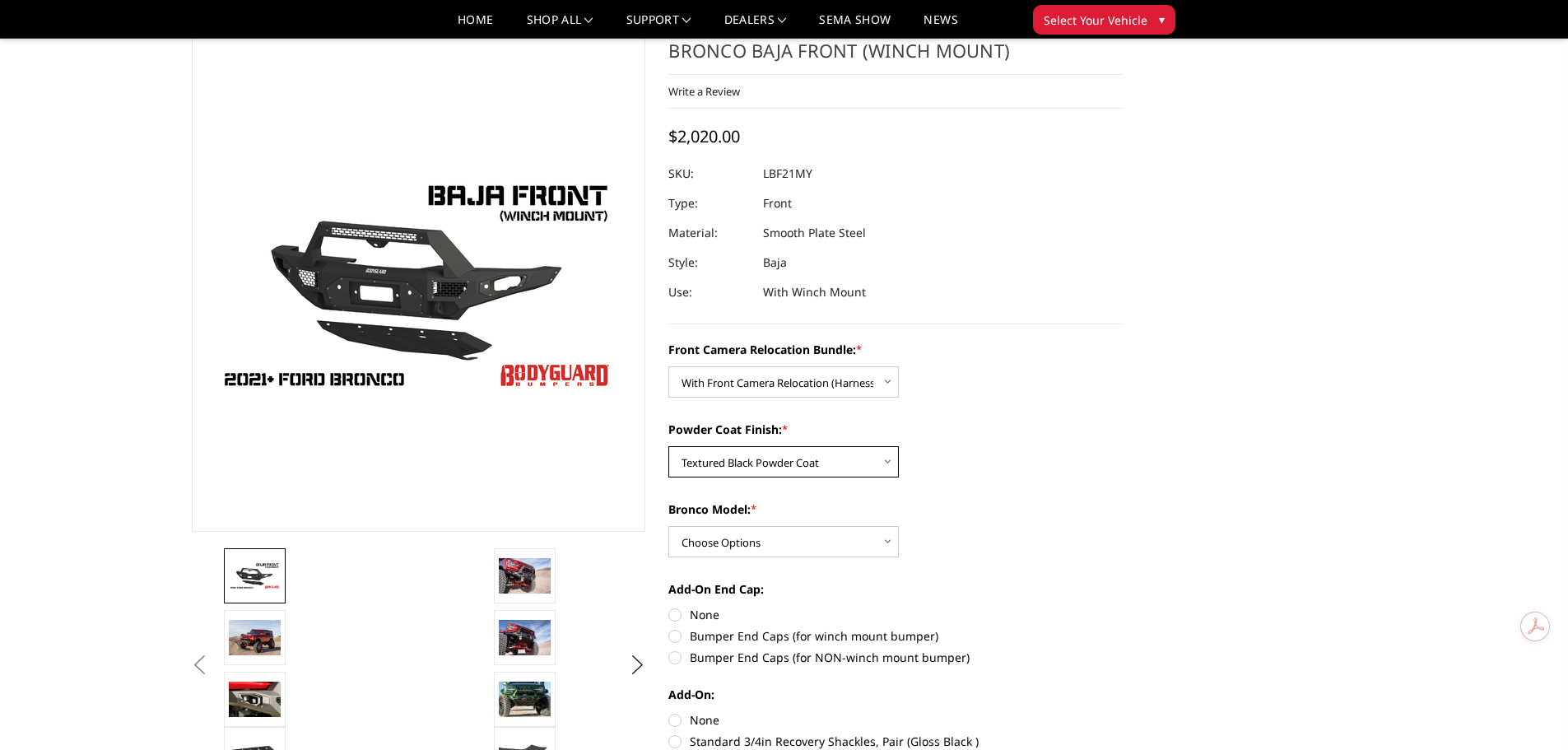
scroll to position [83, 0]
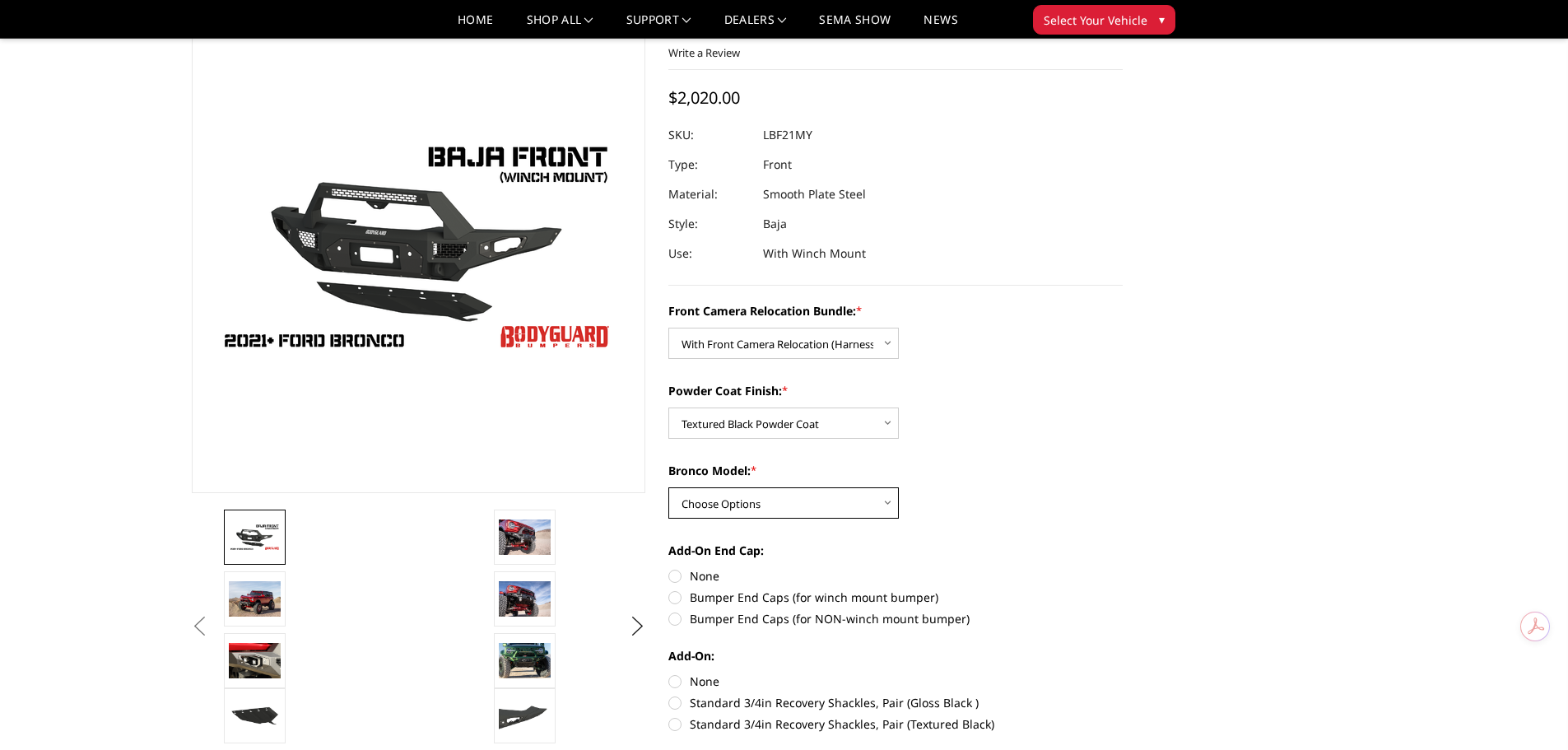
click at [890, 504] on select "Choose Options Raptor Base/Badlands/Wildtrak/etc." at bounding box center [784, 503] width 230 height 31
select select "4012"
click at [668, 487] on select "Choose Options Raptor Base/Badlands/Wildtrak/etc." at bounding box center [784, 503] width 230 height 31
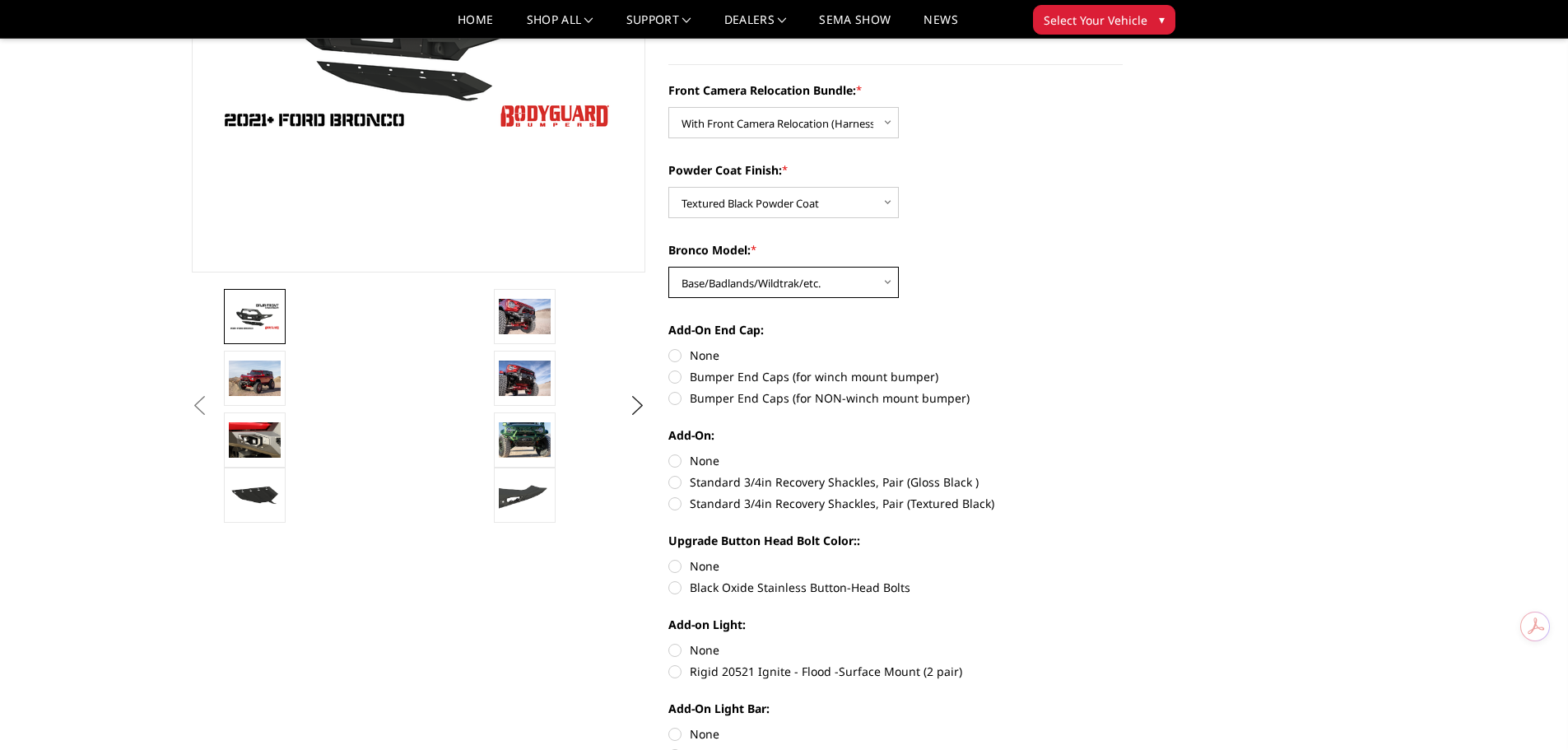
scroll to position [329, 0]
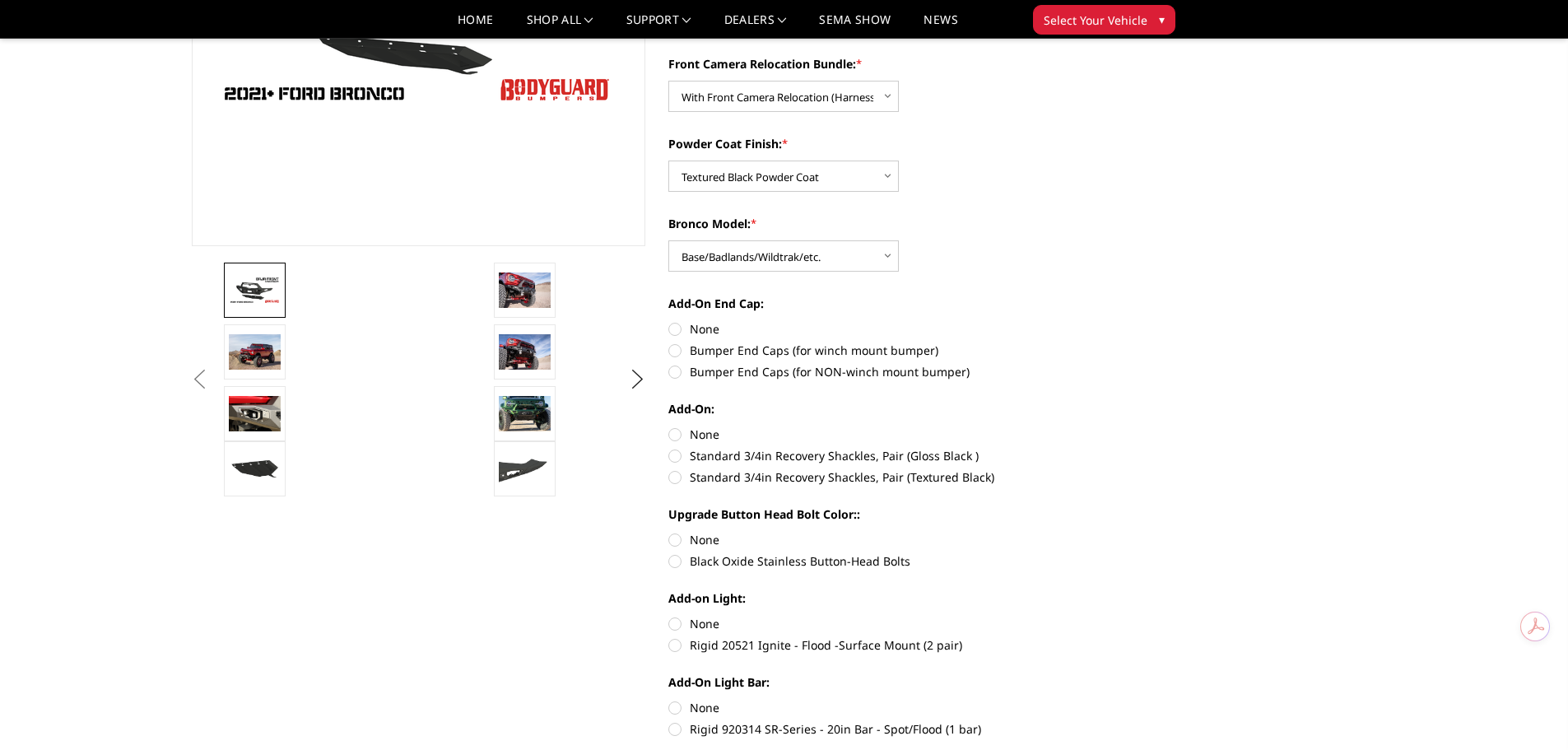
click at [674, 350] on label "Bumper End Caps (for winch mount bumper)" at bounding box center [895, 350] width 454 height 17
click at [1123, 321] on input "Bumper End Caps (for winch mount bumper)" at bounding box center [1123, 320] width 1 height 1
radio input "true"
click at [675, 479] on label "Standard 3/4in Recovery Shackles, Pair (Textured Black)" at bounding box center [895, 477] width 454 height 17
click at [1123, 448] on input "Standard 3/4in Recovery Shackles, Pair (Textured Black)" at bounding box center [1123, 447] width 1 height 1
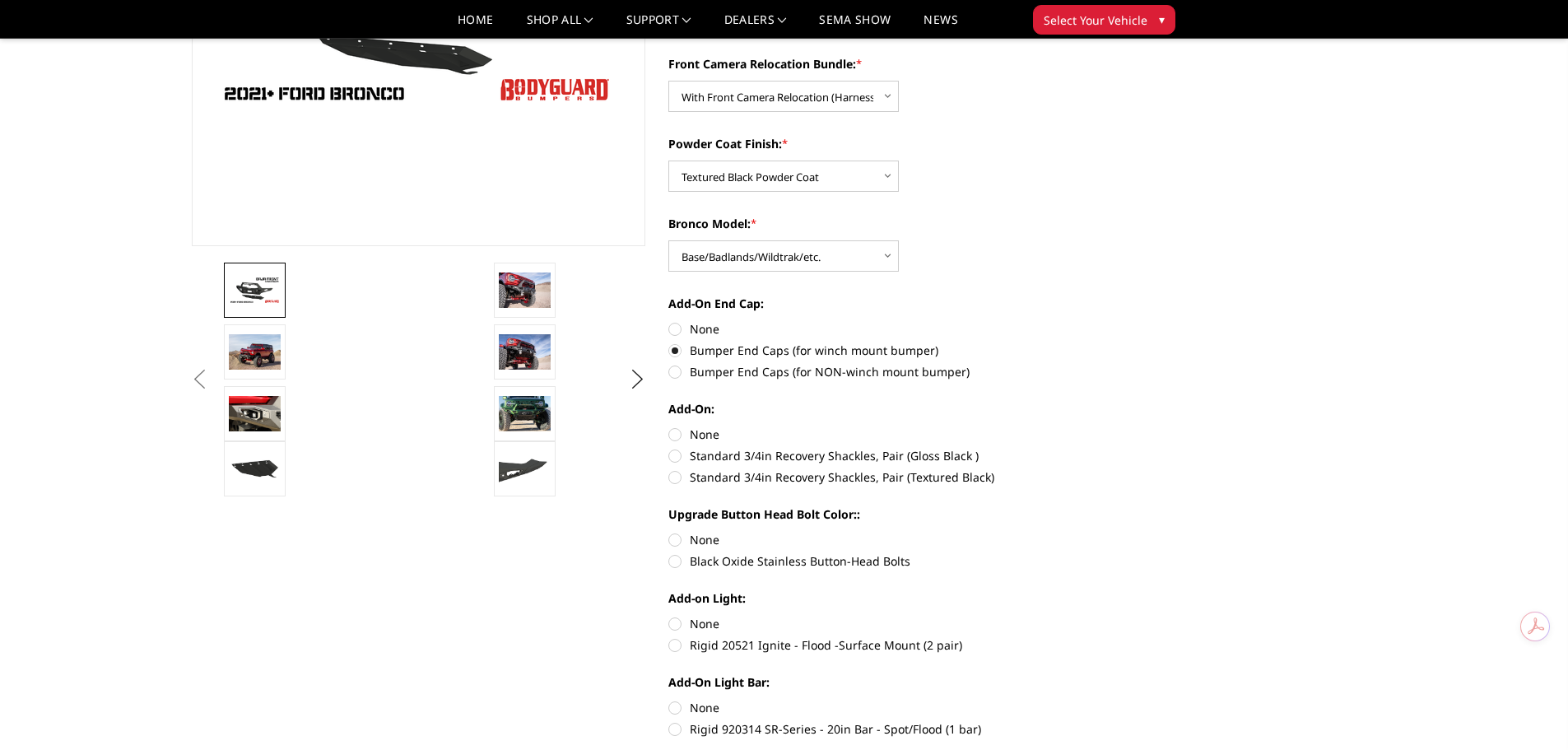
radio input "true"
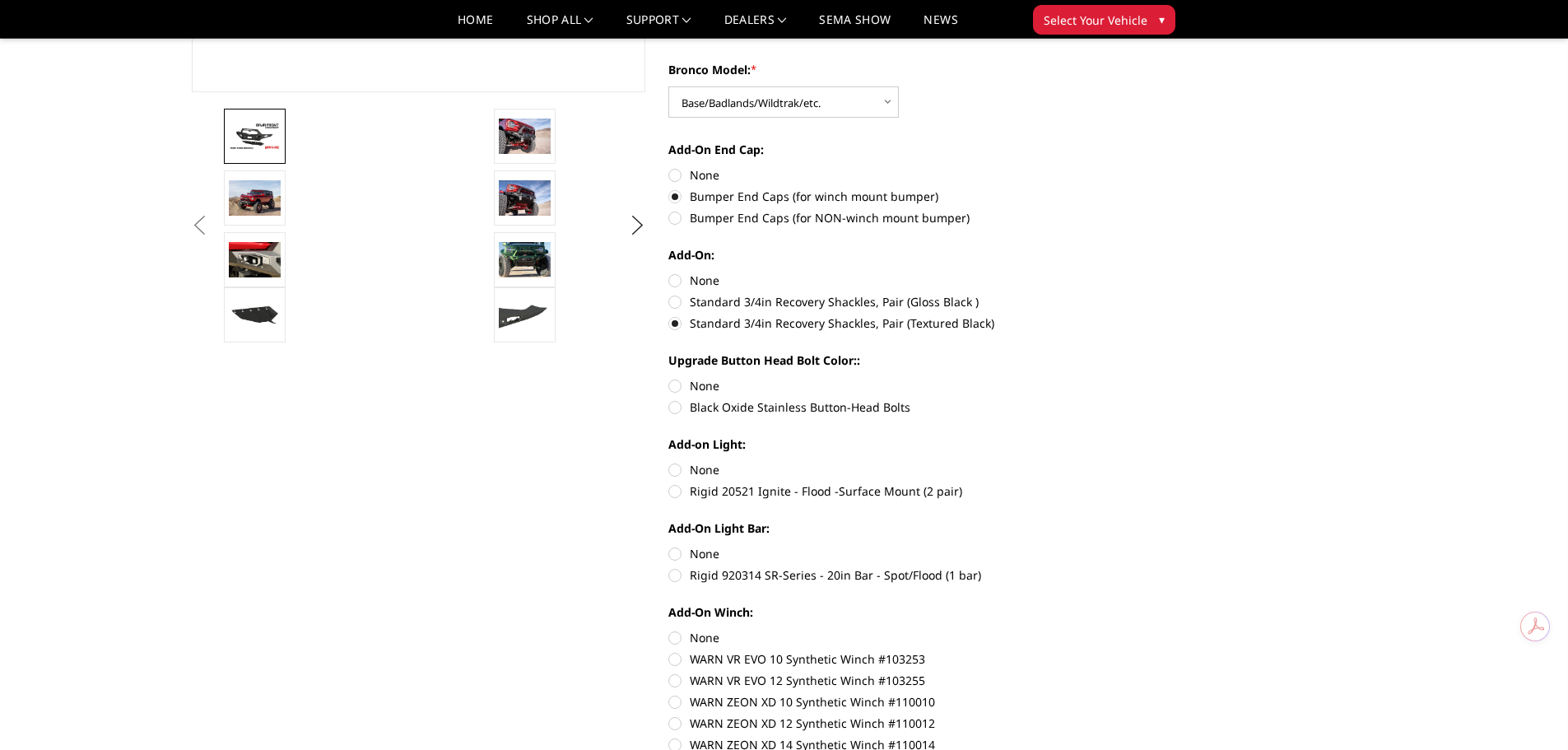
scroll to position [494, 0]
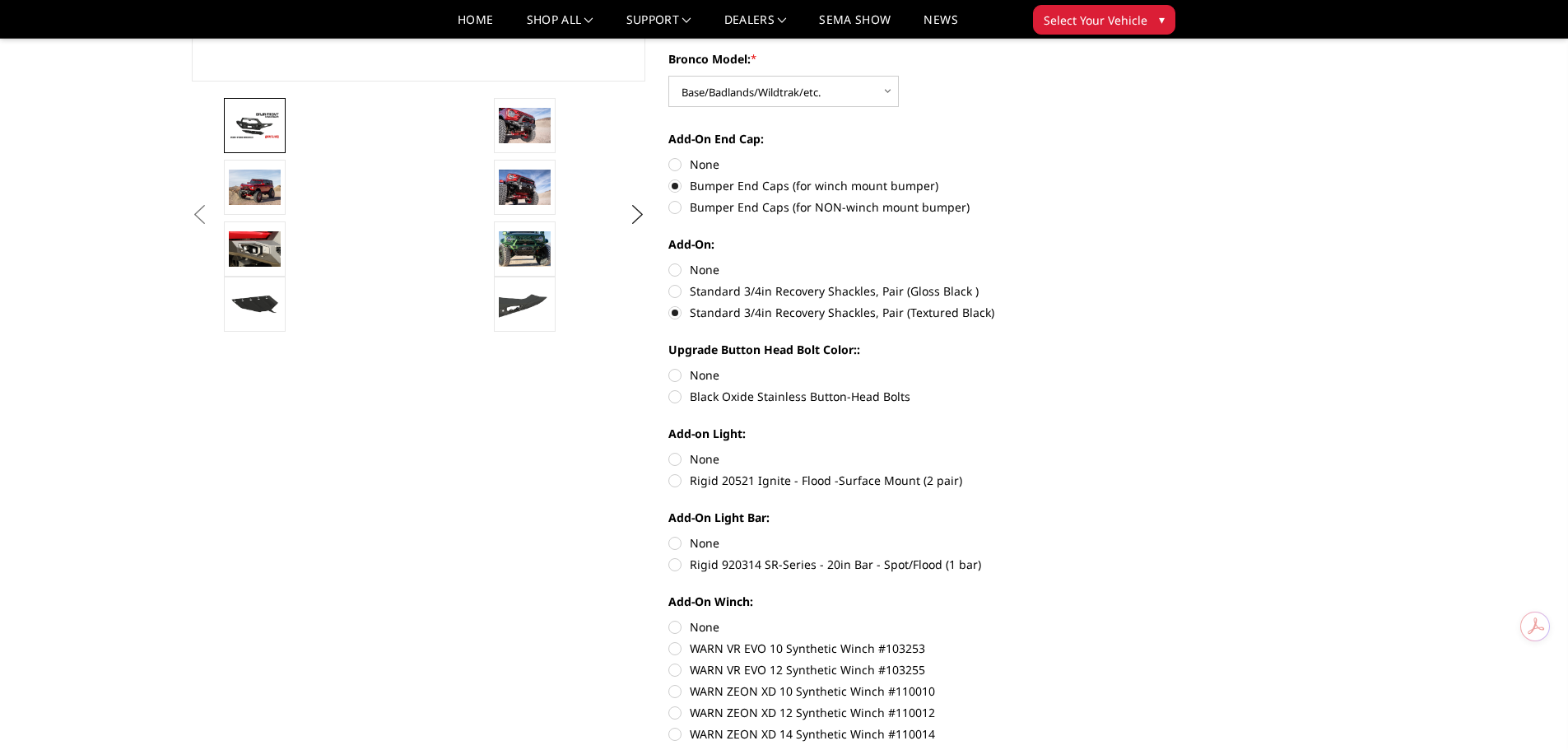
click at [674, 399] on label "Black Oxide Stainless Button-Head Bolts" at bounding box center [895, 396] width 454 height 17
click at [1123, 367] on input "Black Oxide Stainless Button-Head Bolts" at bounding box center [1123, 366] width 1 height 1
radio input "true"
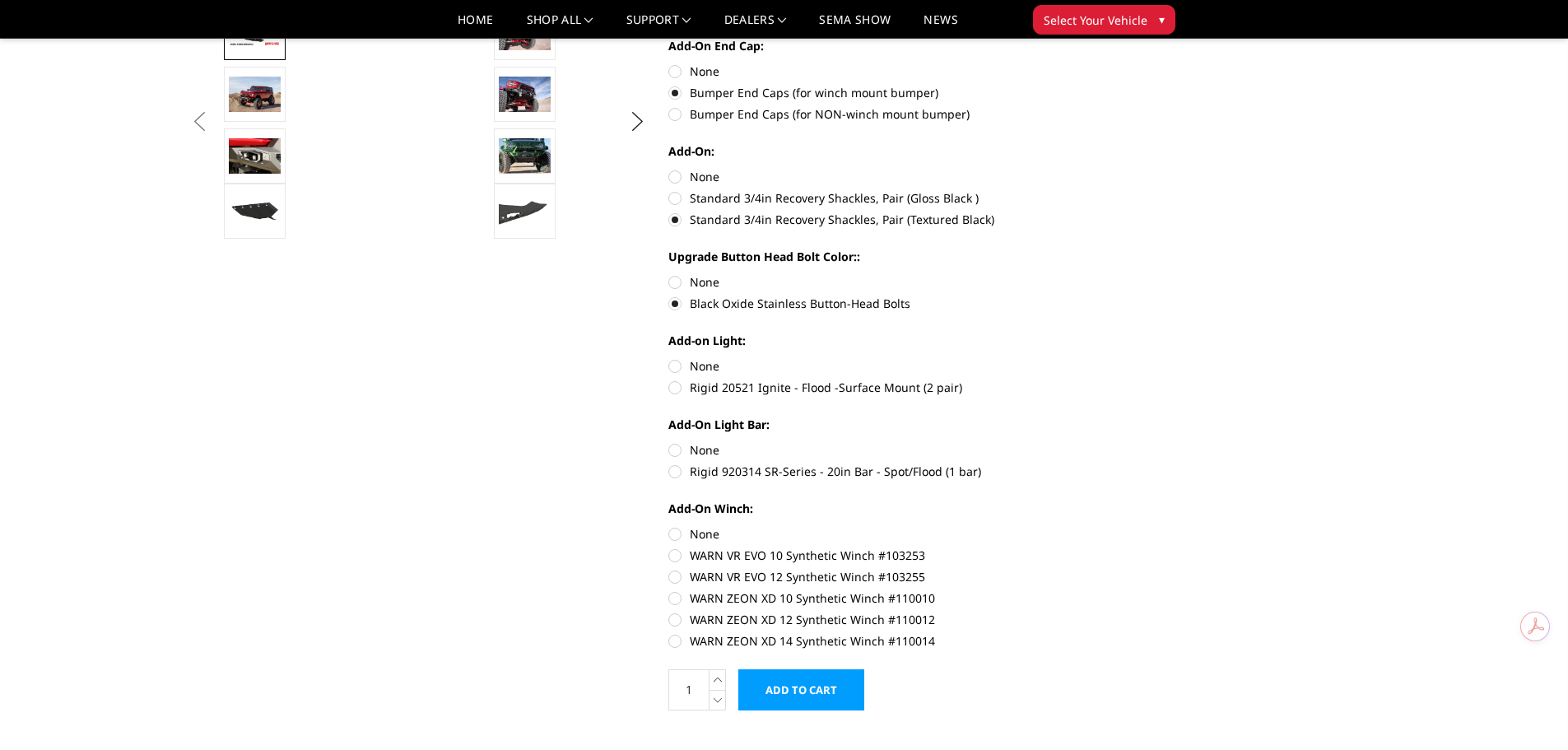
scroll to position [658, 0]
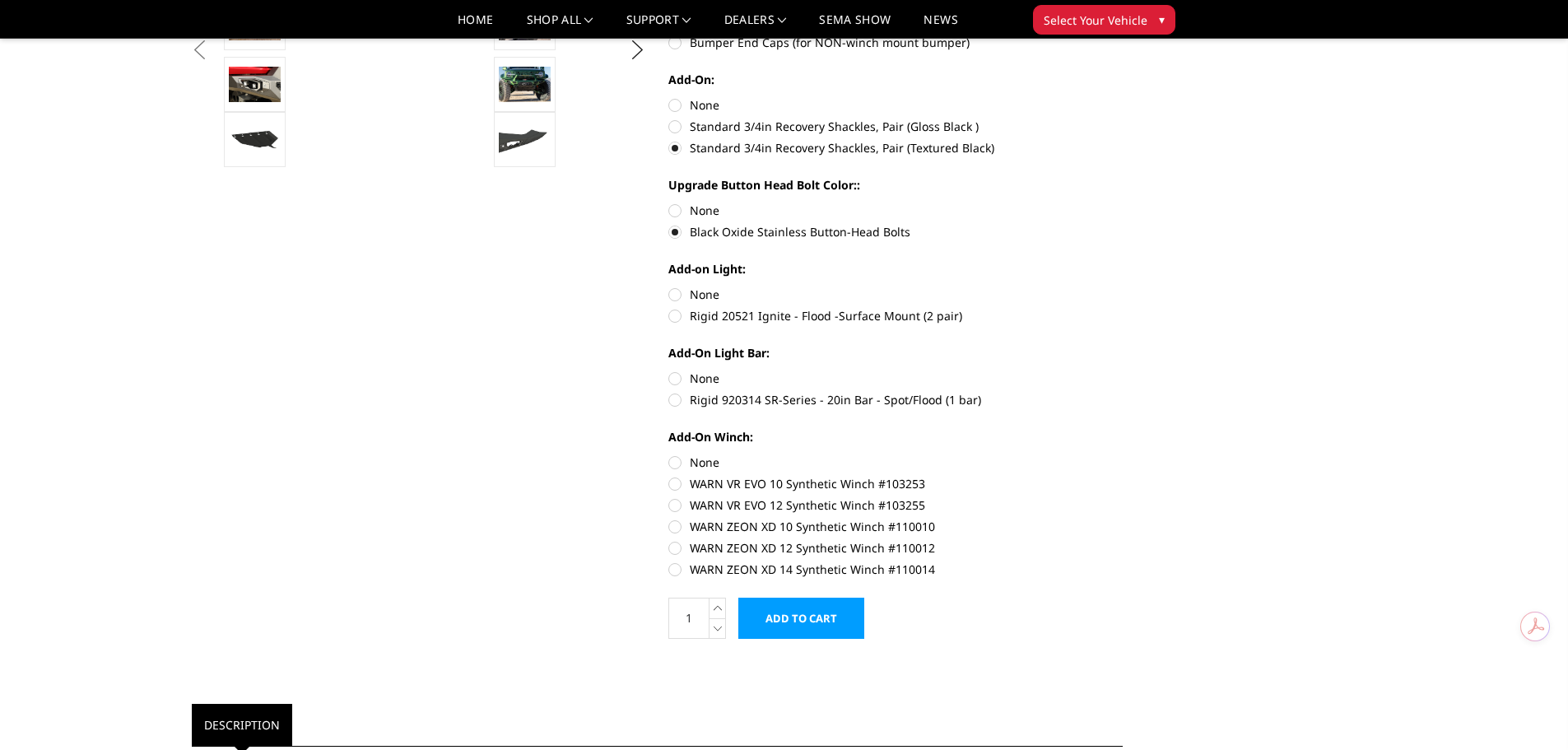
click at [671, 315] on label "Rigid 20521 Ignite - Flood -Surface Mount (2 pair)" at bounding box center [895, 315] width 454 height 17
click at [1123, 286] on input "Rigid 20521 Ignite - Flood -Surface Mount (2 pair)" at bounding box center [1123, 286] width 1 height 1
radio input "true"
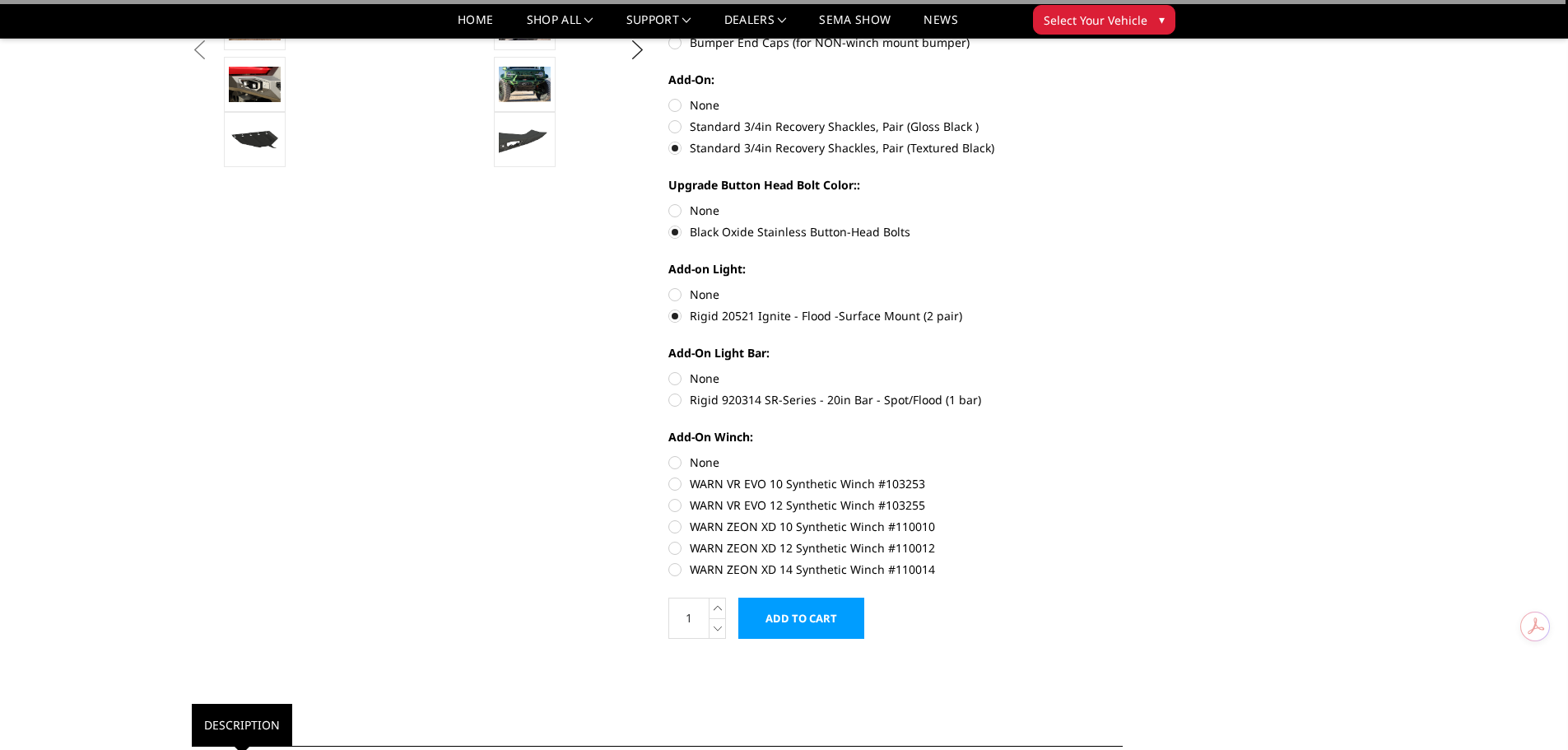
click at [674, 396] on label "Rigid 920314 SR-Series - 20in Bar - Spot/Flood (1 bar)" at bounding box center [895, 399] width 454 height 17
click at [1123, 371] on input "Rigid 920314 SR-Series - 20in Bar - Spot/Flood (1 bar)" at bounding box center [1123, 370] width 1 height 1
radio input "true"
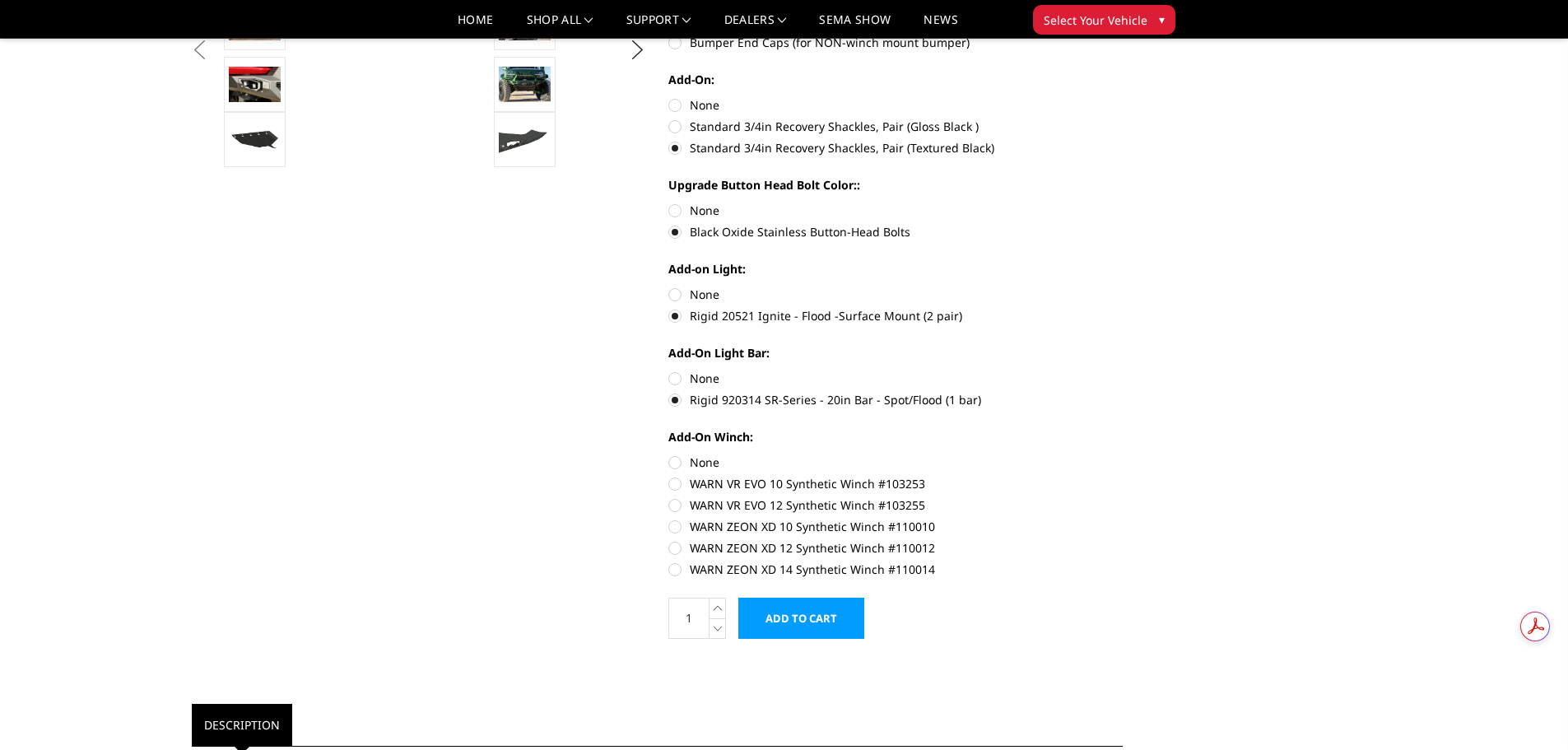
click at [676, 482] on label "WARN VR EVO 10 Synthetic Winch #103253" at bounding box center [895, 483] width 454 height 17
click at [1123, 454] on input "WARN VR EVO 10 Synthetic Winch #103253" at bounding box center [1123, 453] width 1 height 1
radio input "true"
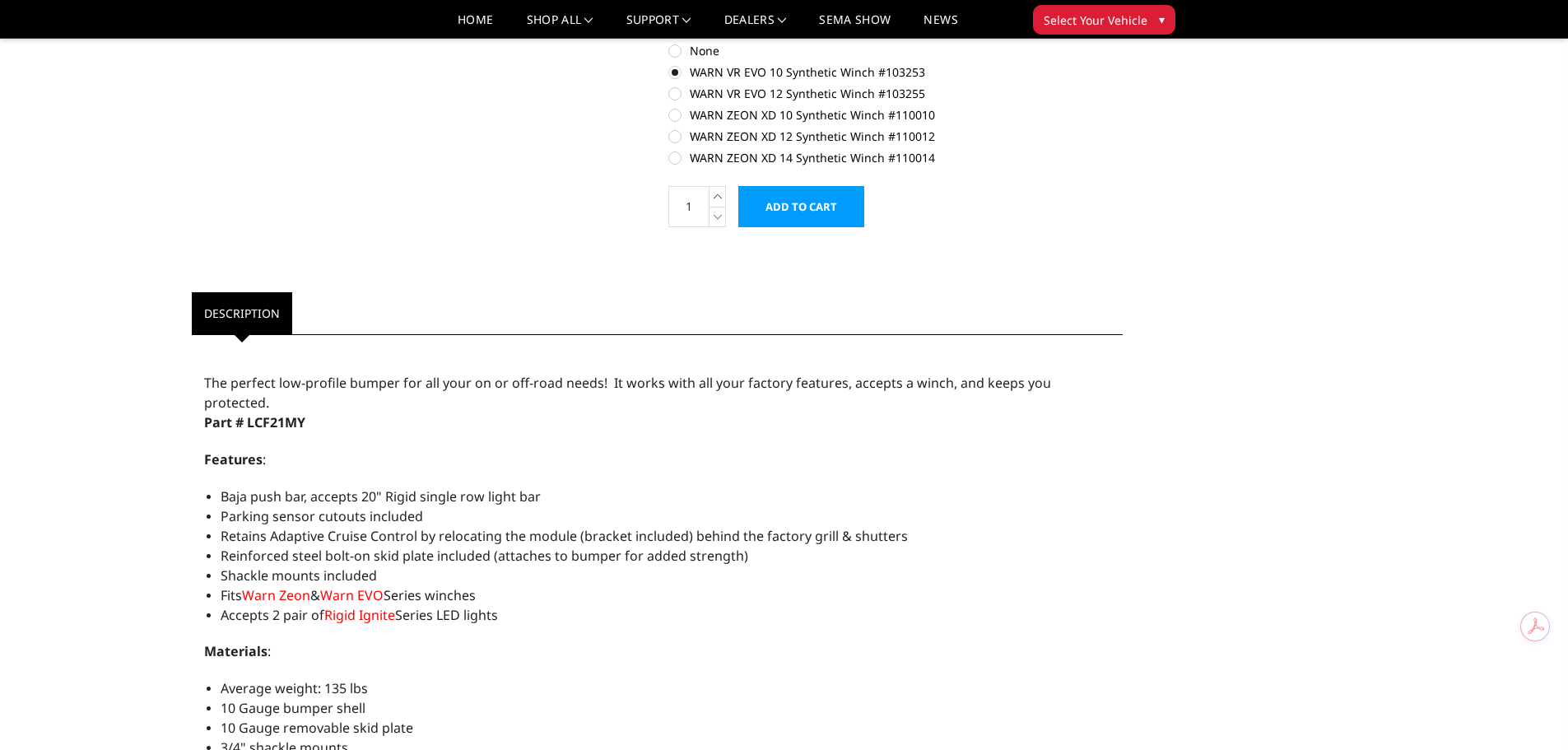
scroll to position [1152, 0]
